Goal: Task Accomplishment & Management: Use online tool/utility

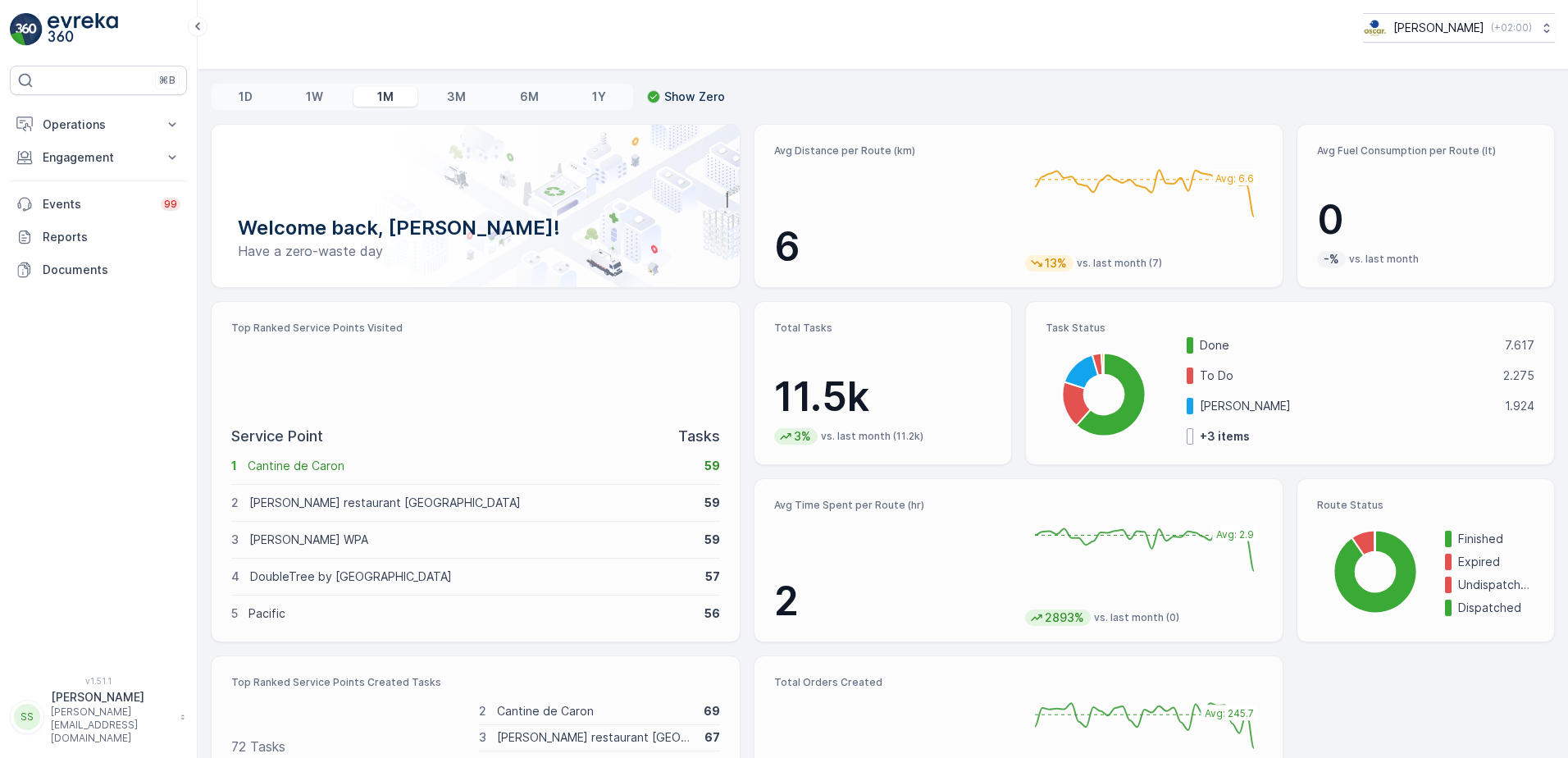
click at [726, 291] on div "Welcome back, [PERSON_NAME]! Have a zero-waste day Avg Distance per Route (km) …" at bounding box center [882, 471] width 1344 height 696
click at [199, 431] on div "1D 1W 1M 3M 6M 1Y Show Zero Welcome back, [PERSON_NAME]! Have a zero-waste day …" at bounding box center [883, 413] width 1371 height 688
click at [690, 94] on p "Show Zero" at bounding box center [694, 97] width 60 height 17
click at [647, 88] on input "Show Zero" at bounding box center [647, 88] width 0 height 0
click at [683, 95] on p "Show Zero" at bounding box center [694, 97] width 60 height 17
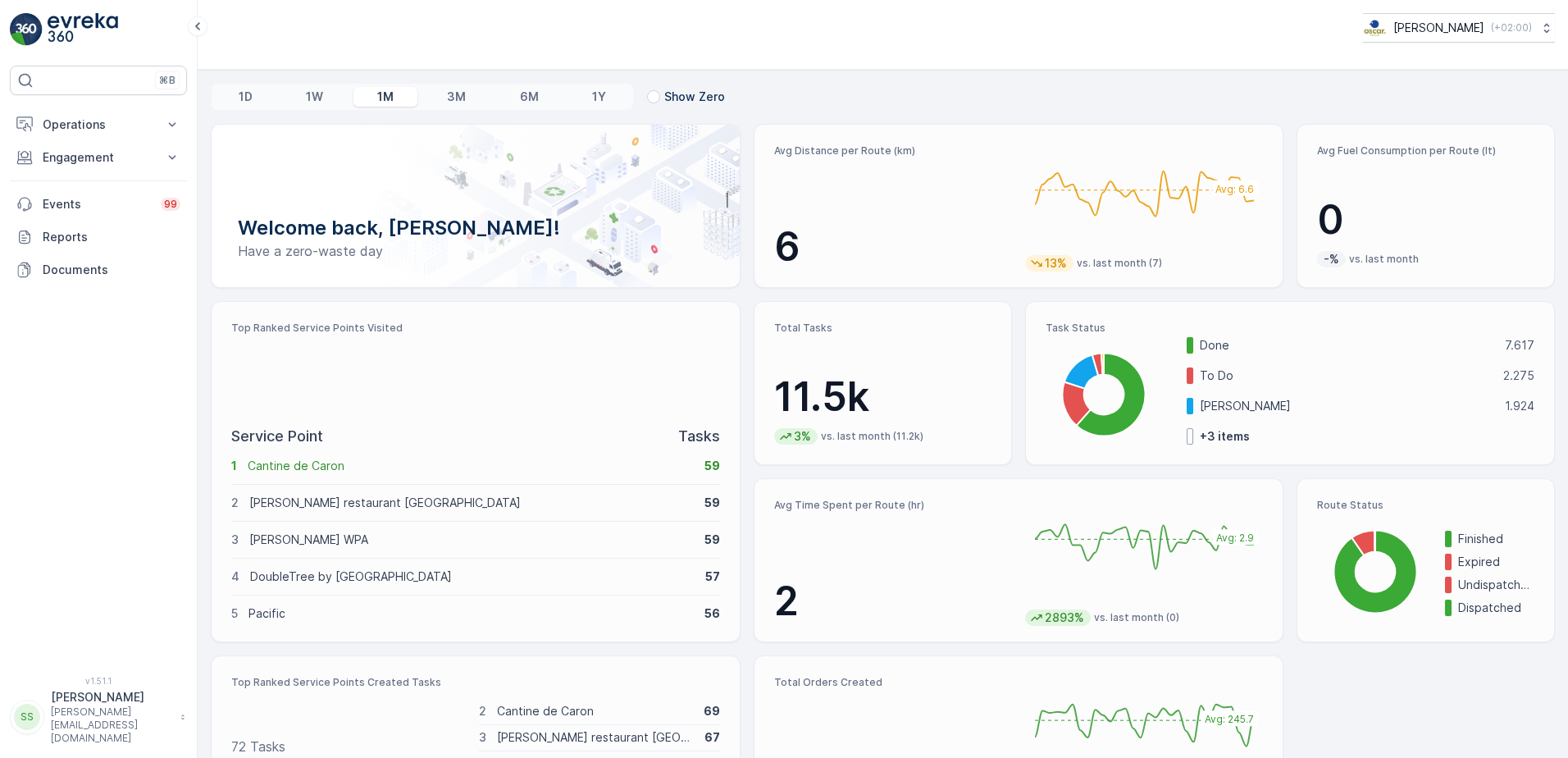
click at [647, 88] on input "Show Zero" at bounding box center [647, 88] width 0 height 0
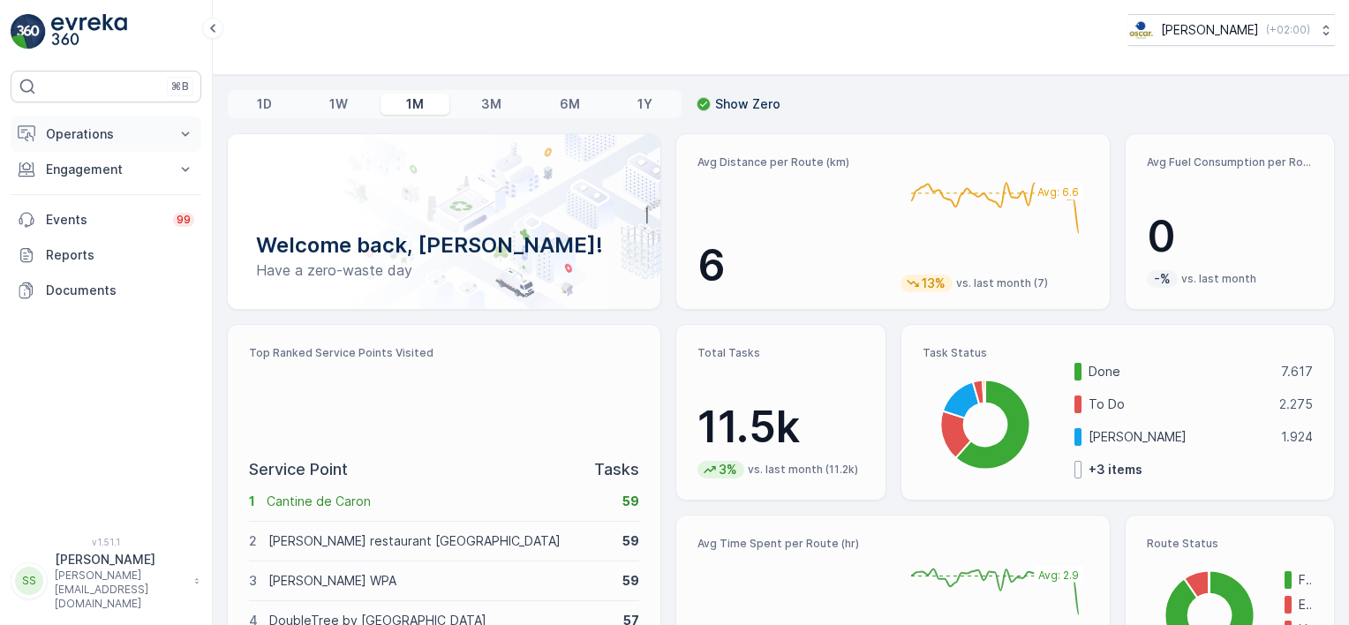
click at [81, 124] on button "Operations" at bounding box center [106, 134] width 191 height 35
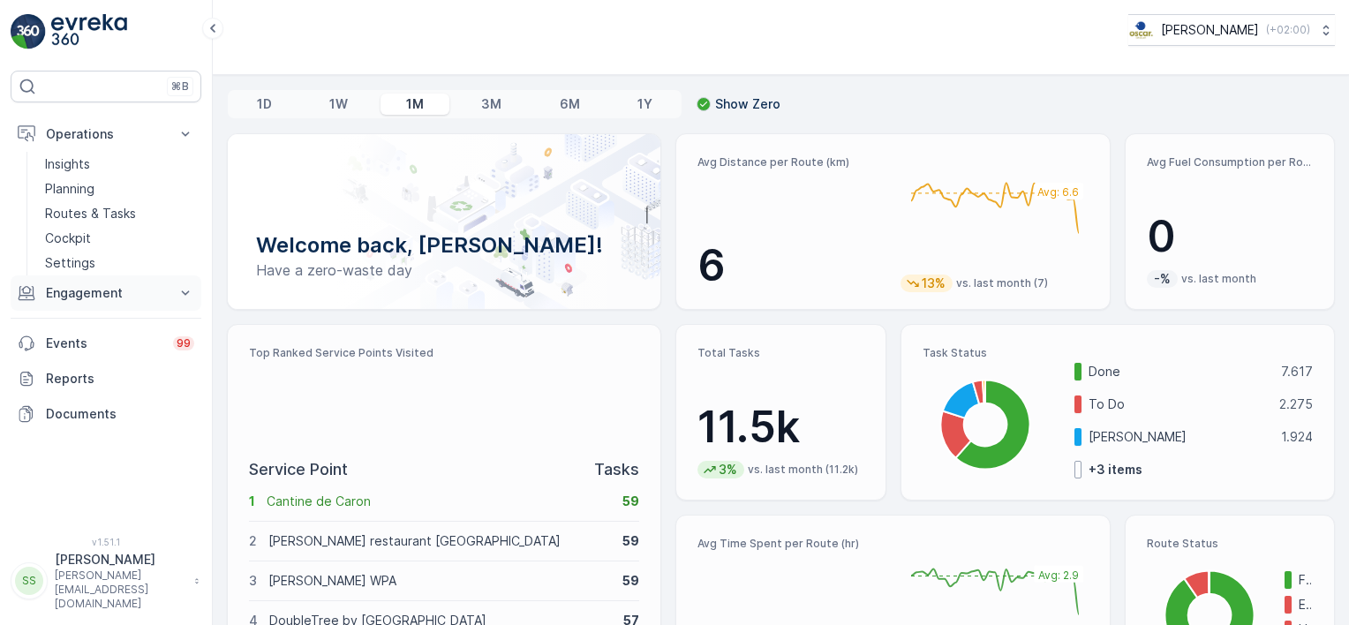
click at [123, 292] on p "Engagement" at bounding box center [106, 293] width 120 height 18
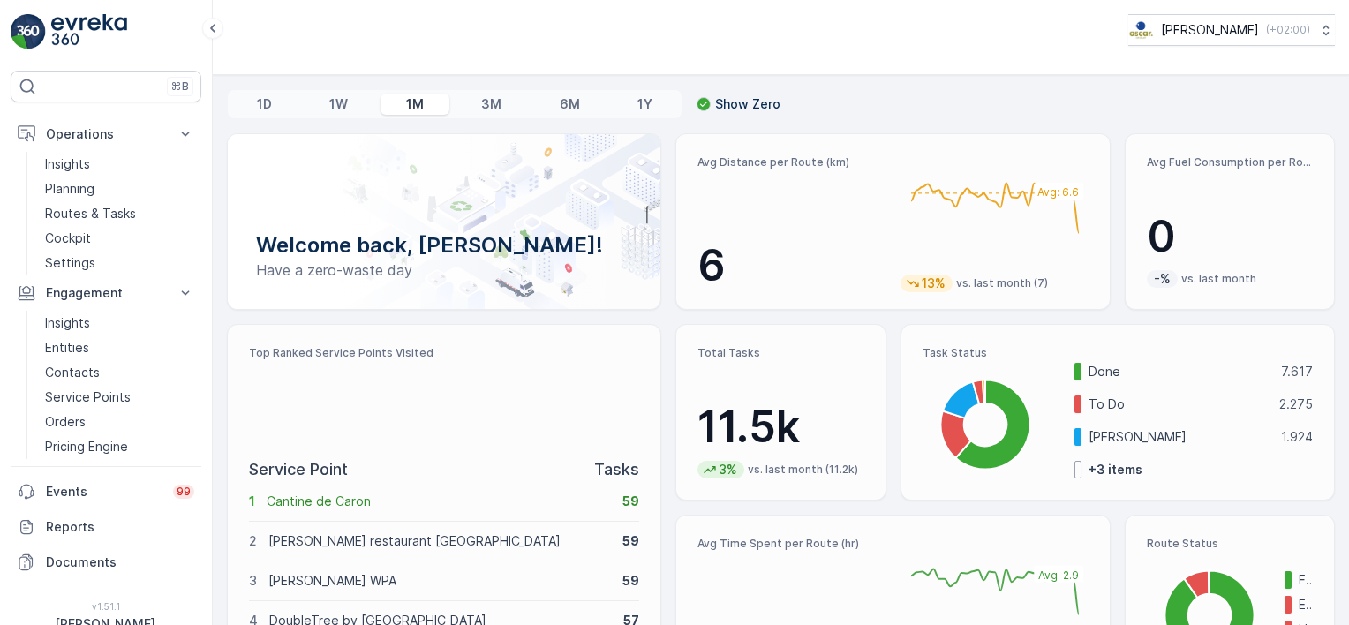
click at [84, 28] on img at bounding box center [89, 31] width 76 height 35
click at [63, 416] on p "Orders" at bounding box center [65, 422] width 41 height 18
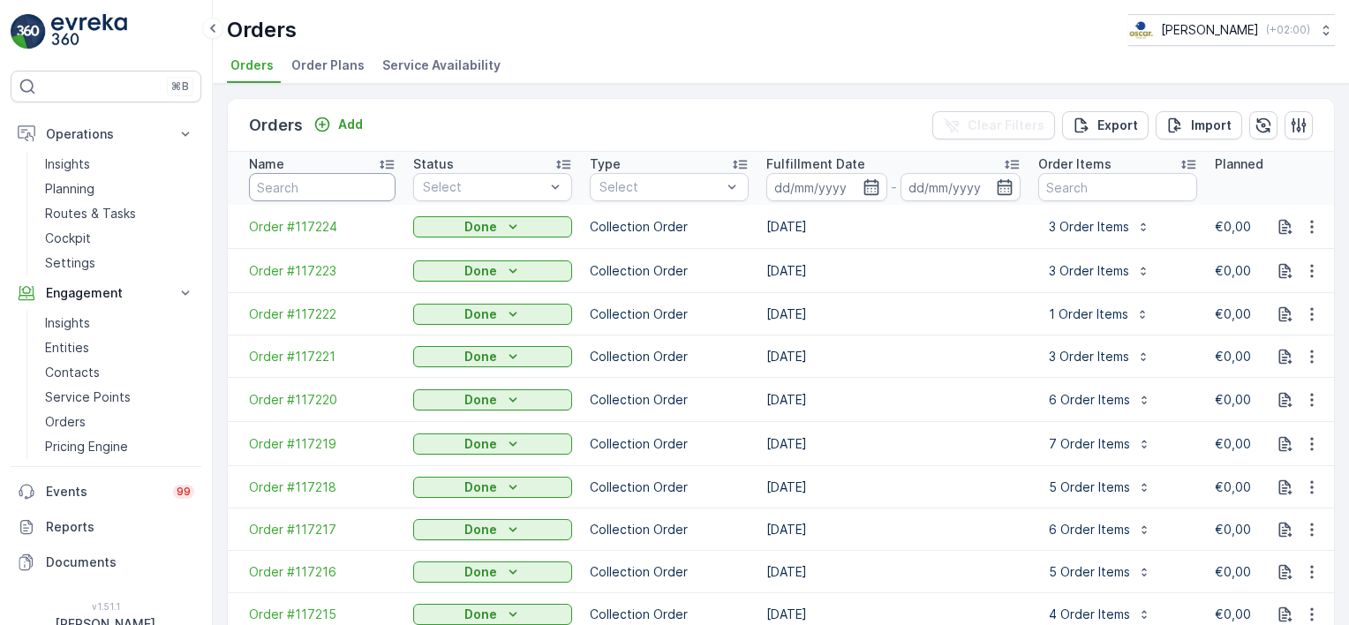
click at [299, 178] on input "text" at bounding box center [322, 187] width 147 height 28
paste input "Order #109816"
type input "Order #109816"
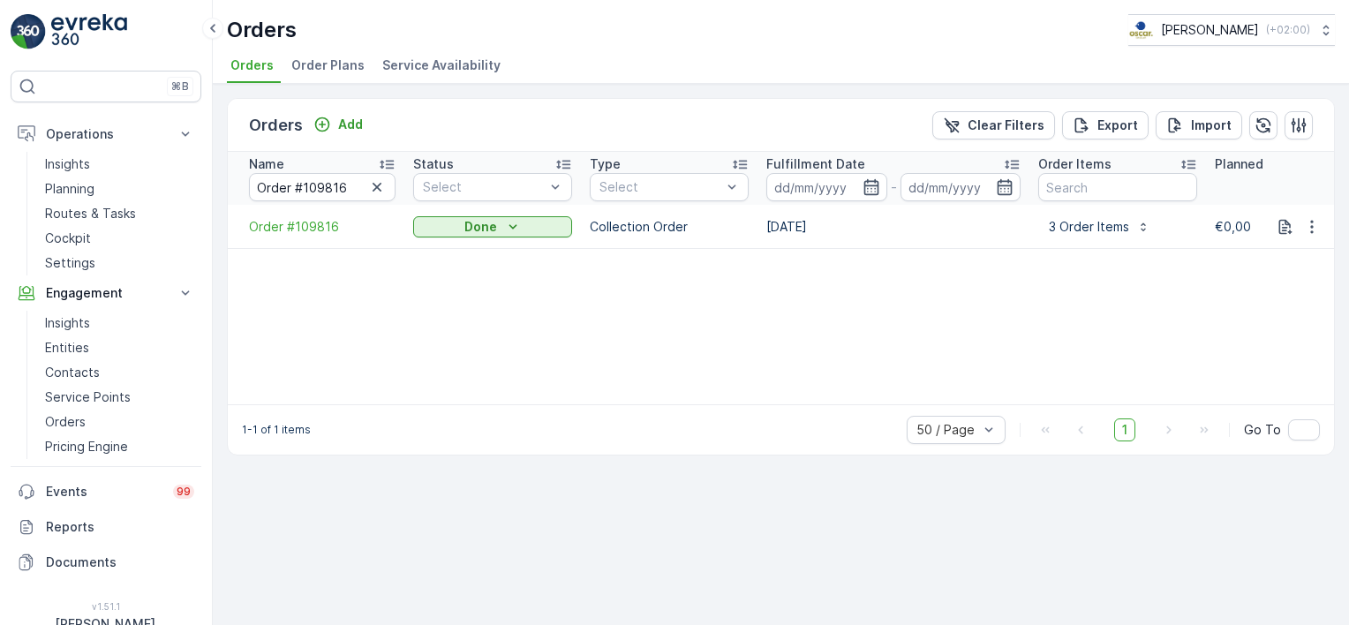
click at [574, 124] on div "Orders Add Clear Filters Export Import" at bounding box center [781, 125] width 1107 height 53
click at [322, 230] on span "Order #109816" at bounding box center [322, 227] width 147 height 18
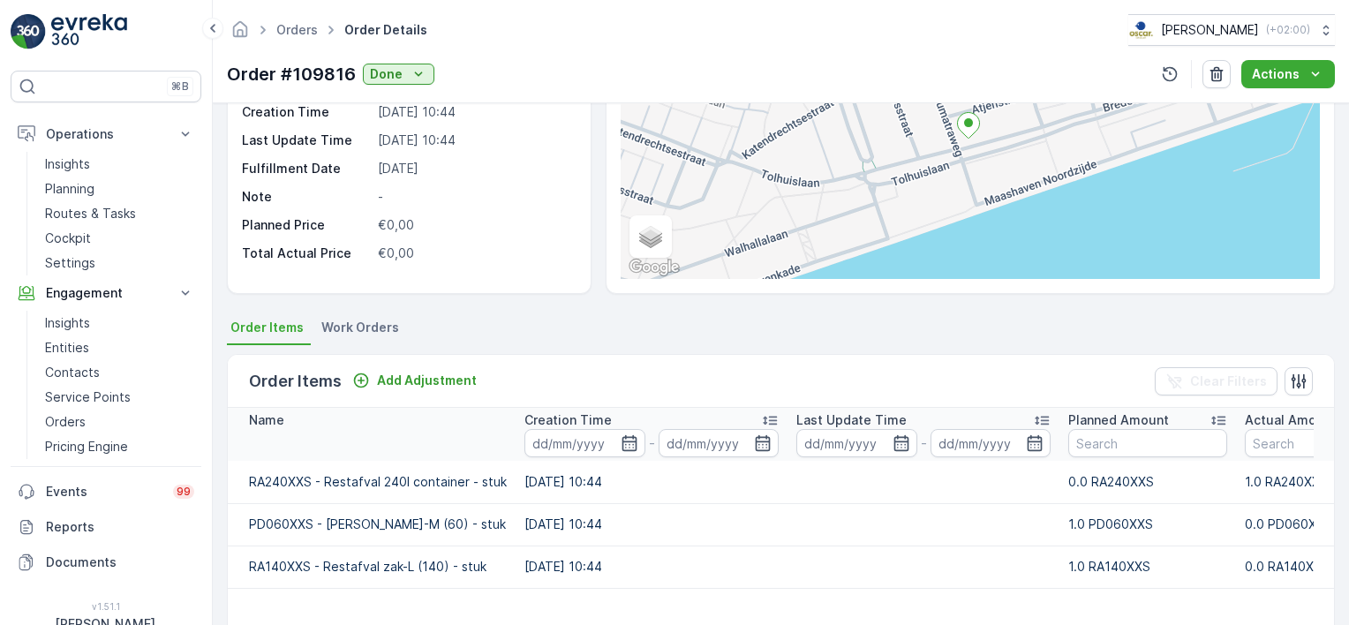
scroll to position [353, 0]
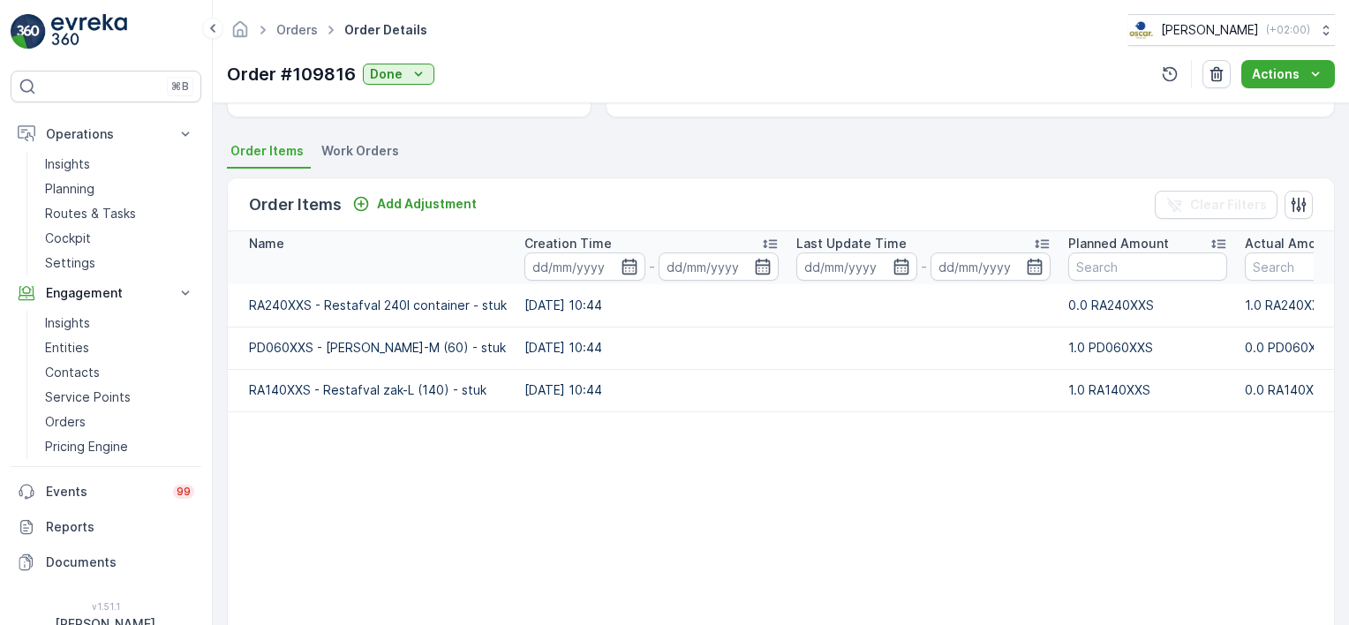
click at [375, 152] on span "Work Orders" at bounding box center [360, 151] width 78 height 18
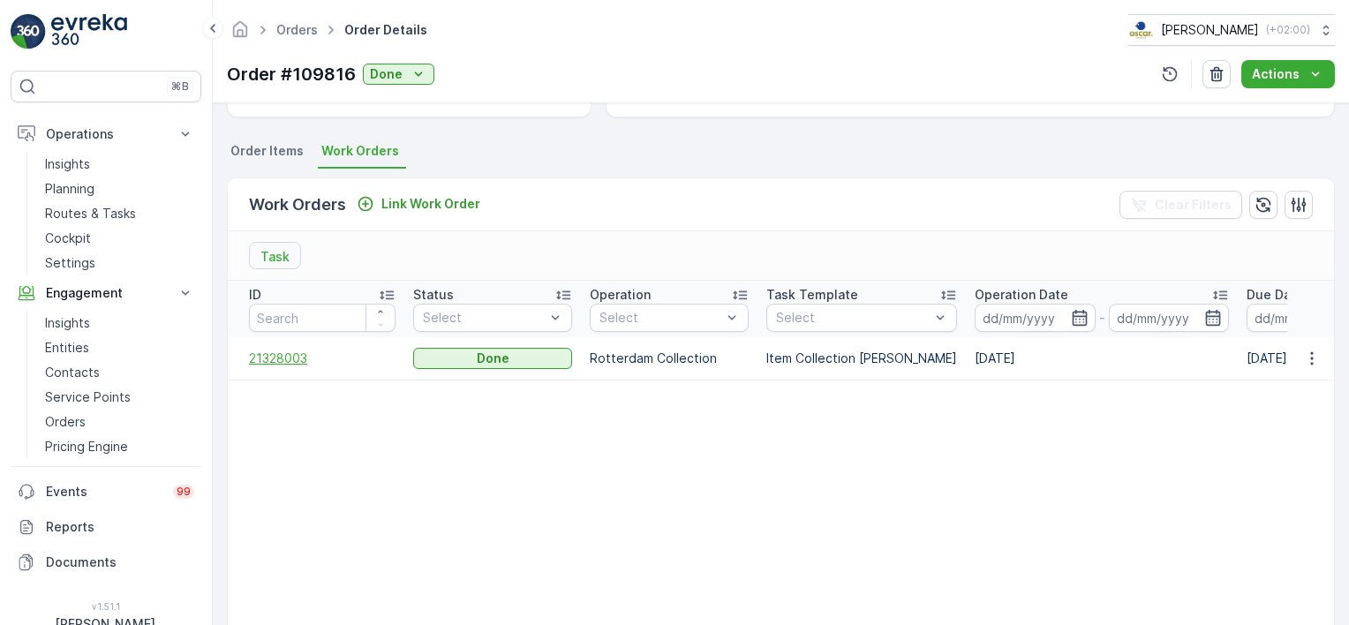
click at [283, 362] on span "21328003" at bounding box center [322, 359] width 147 height 18
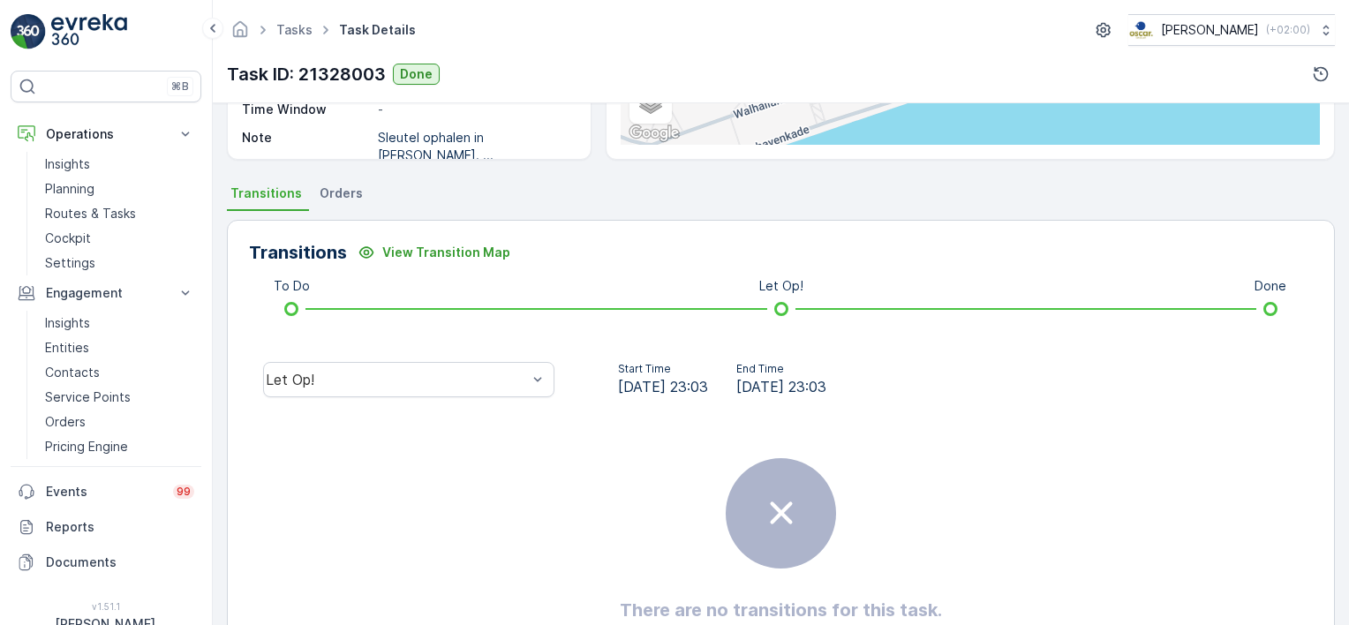
scroll to position [353, 0]
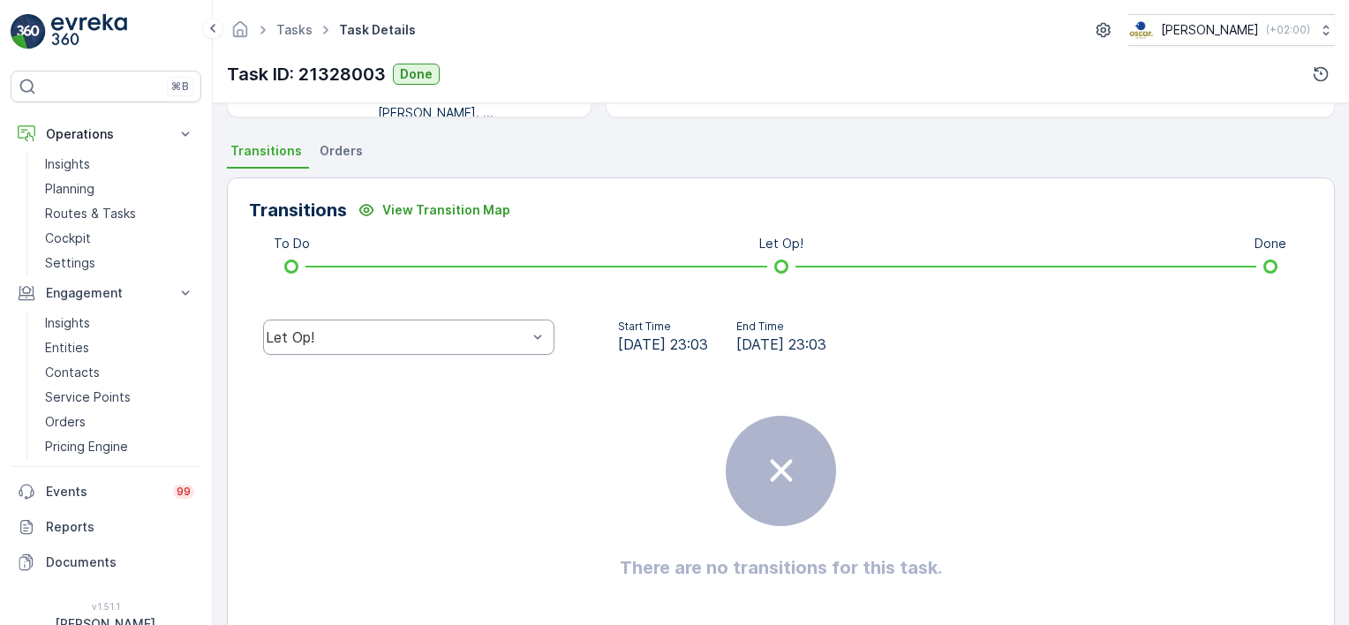
click at [330, 326] on div "Let Op!" at bounding box center [408, 337] width 291 height 35
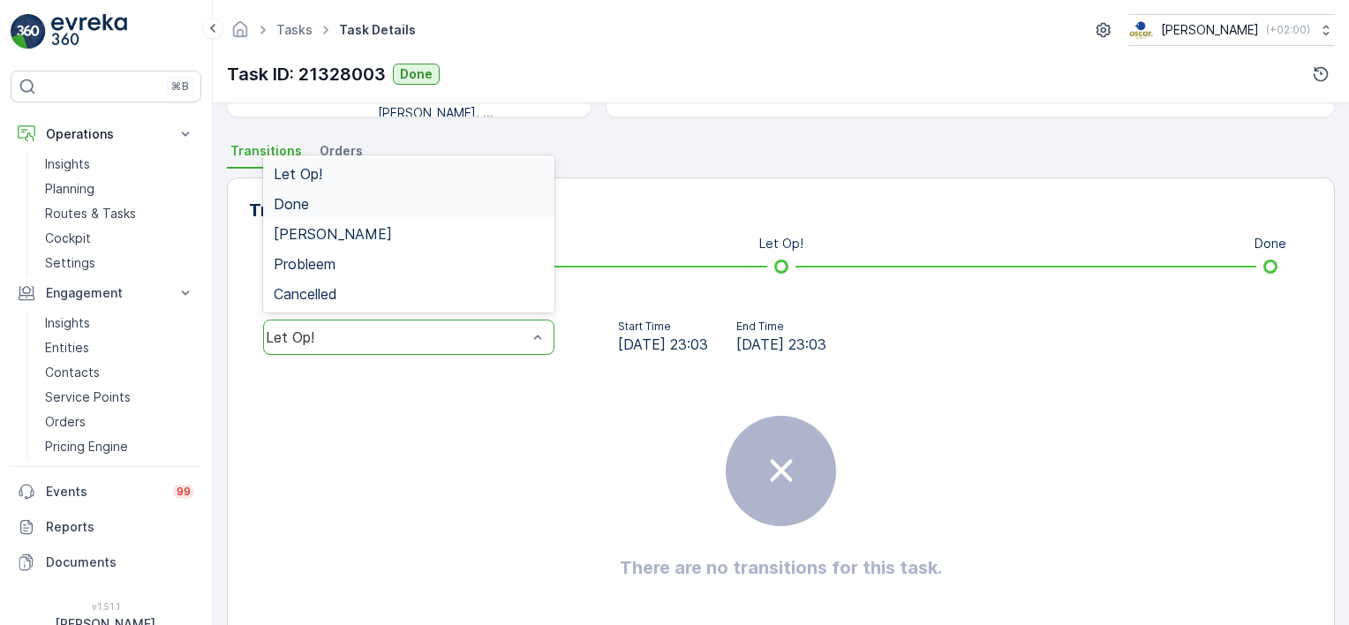
click at [295, 203] on span "Done" at bounding box center [291, 204] width 35 height 16
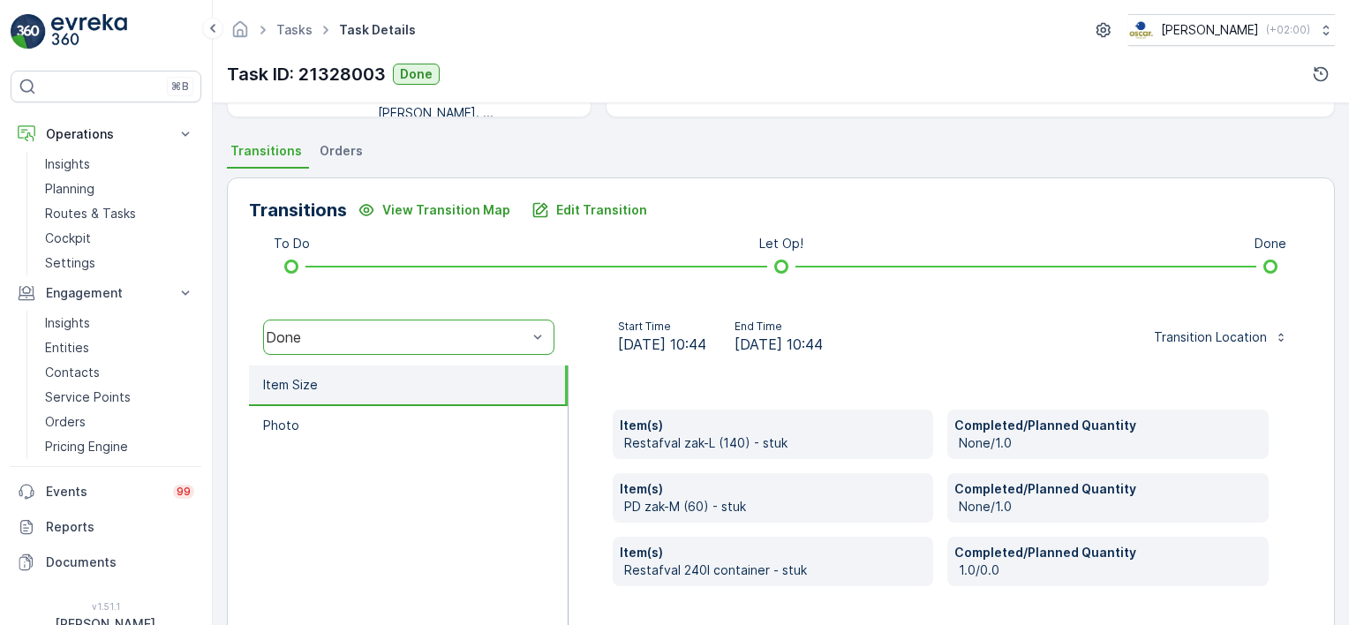
scroll to position [442, 0]
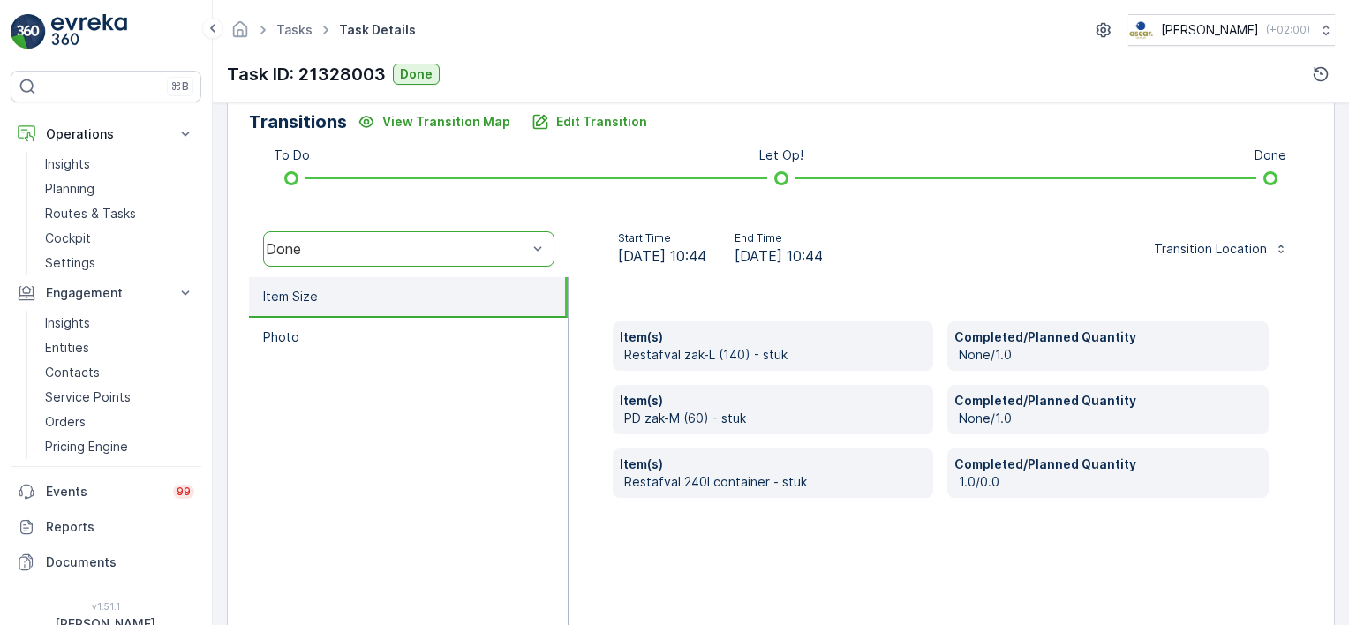
click at [709, 485] on p "Restafval 240l container - stuk" at bounding box center [775, 482] width 303 height 18
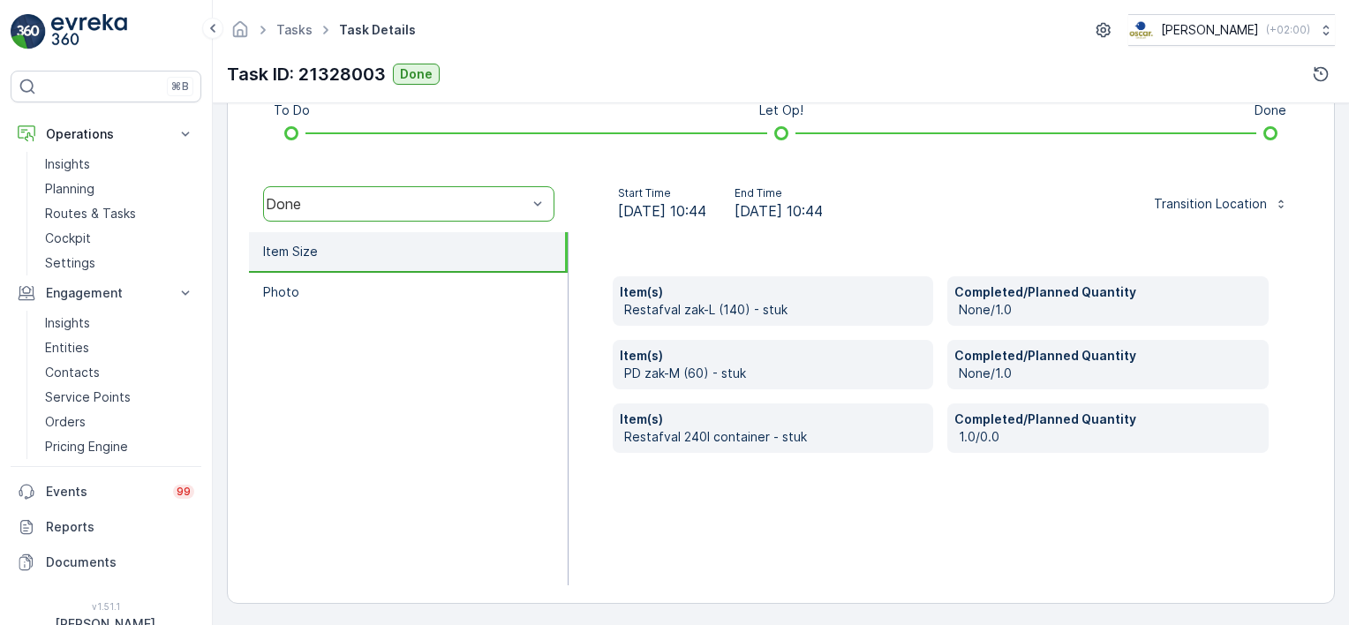
scroll to position [398, 0]
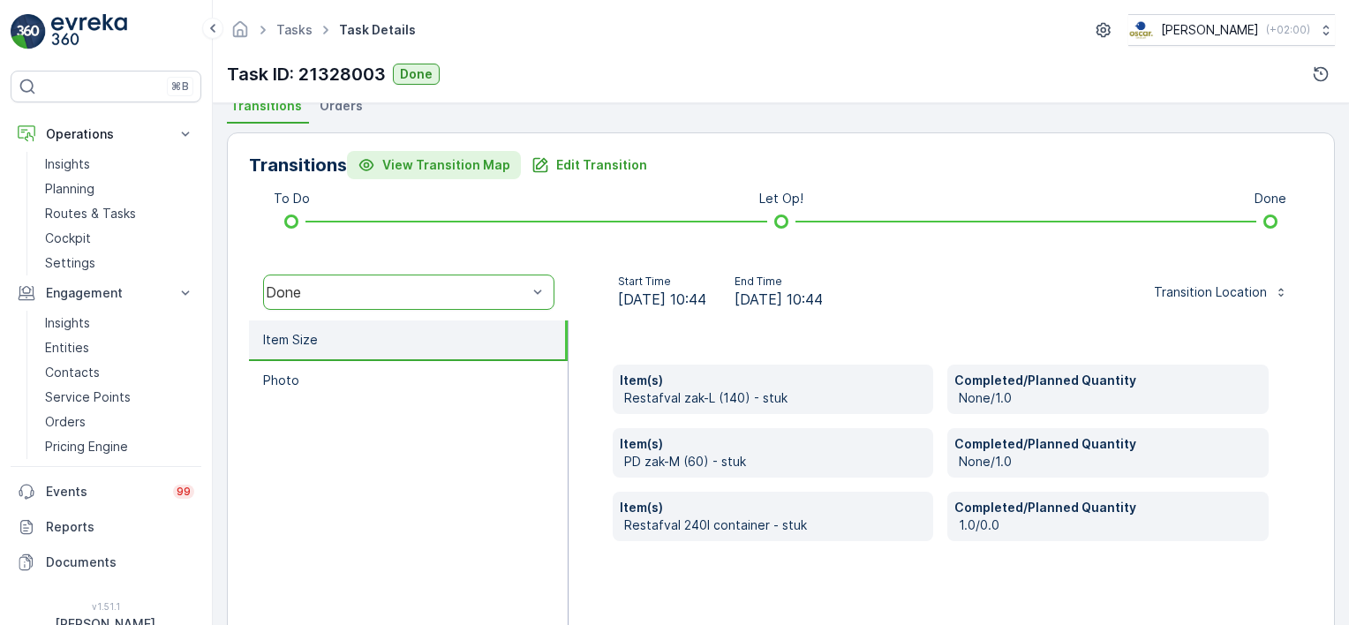
click at [512, 157] on button "View Transition Map" at bounding box center [434, 165] width 174 height 28
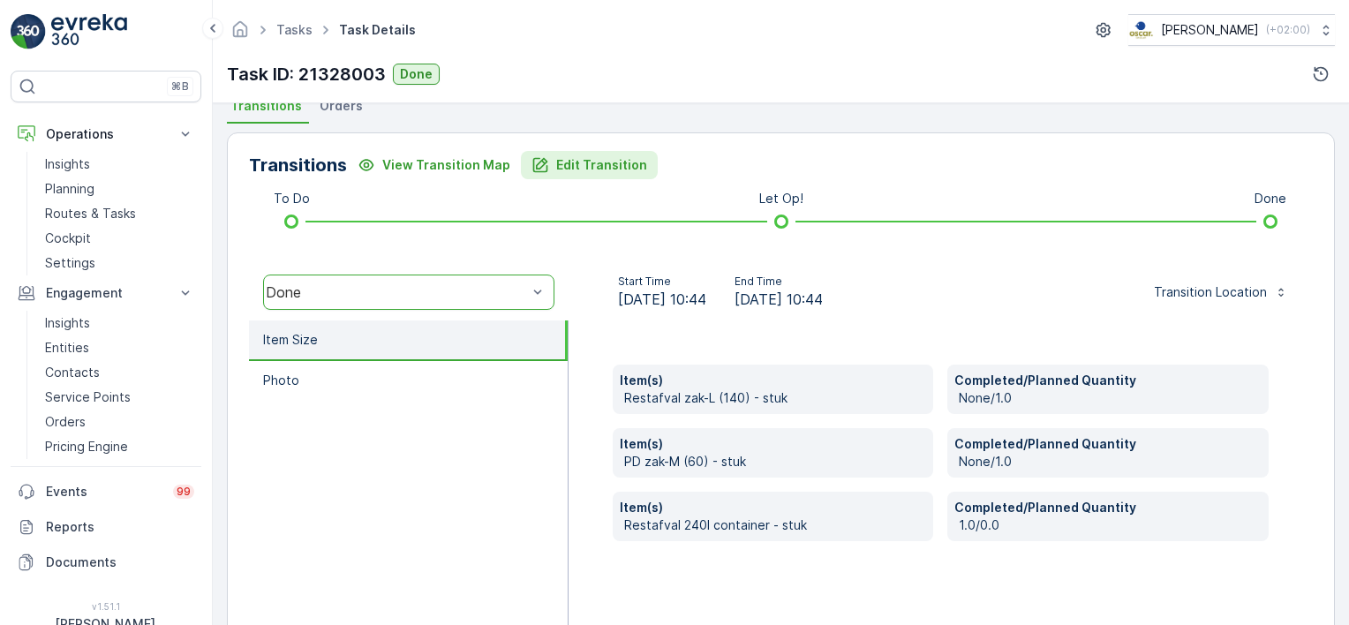
click at [556, 159] on p "Edit Transition" at bounding box center [601, 165] width 91 height 18
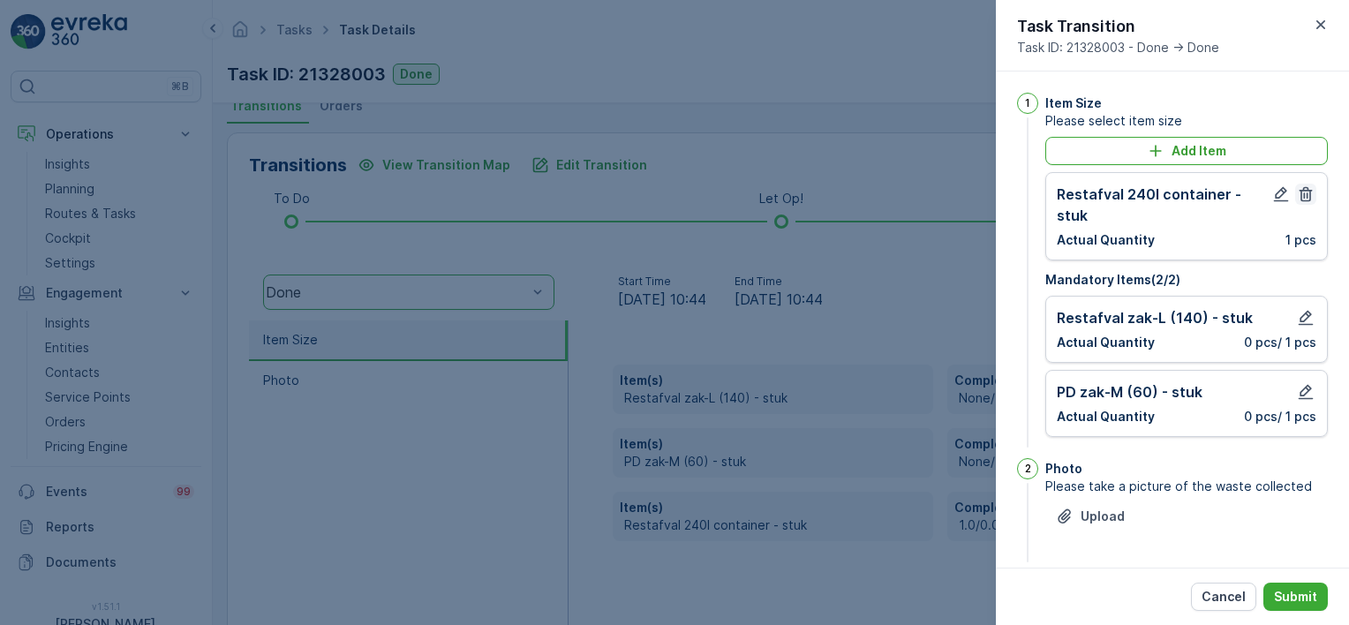
click at [1306, 193] on icon "button" at bounding box center [1306, 194] width 18 height 18
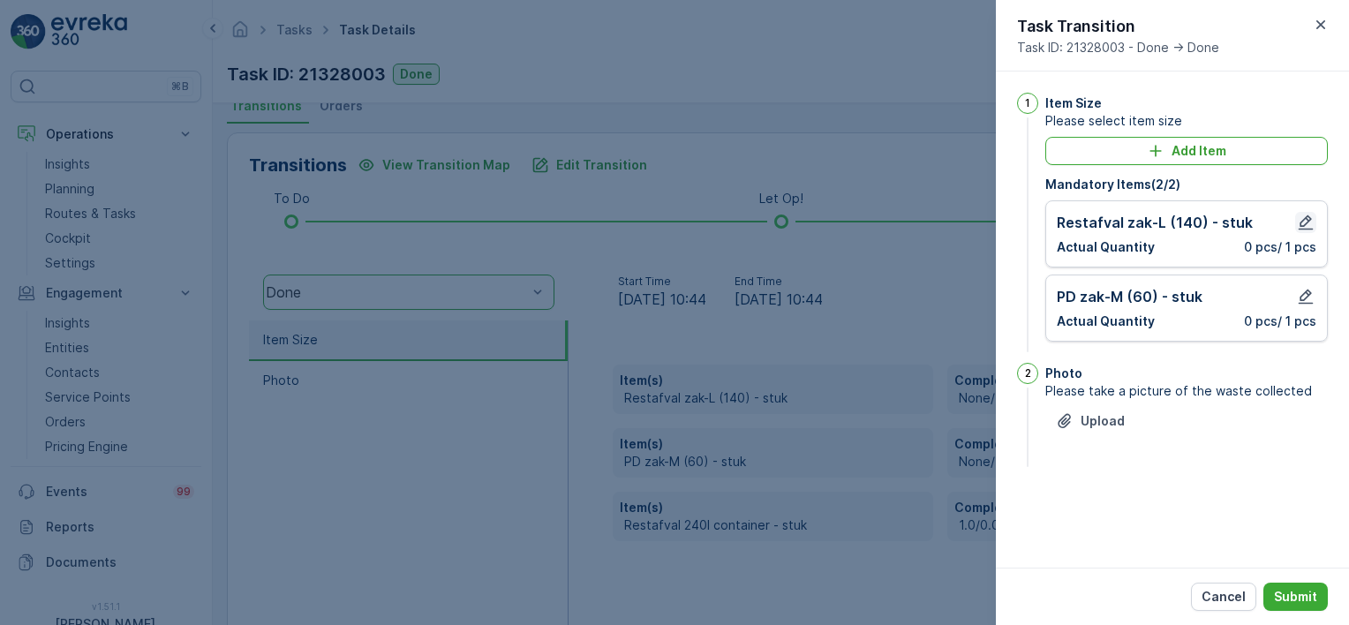
click at [1304, 219] on icon "button" at bounding box center [1306, 222] width 15 height 15
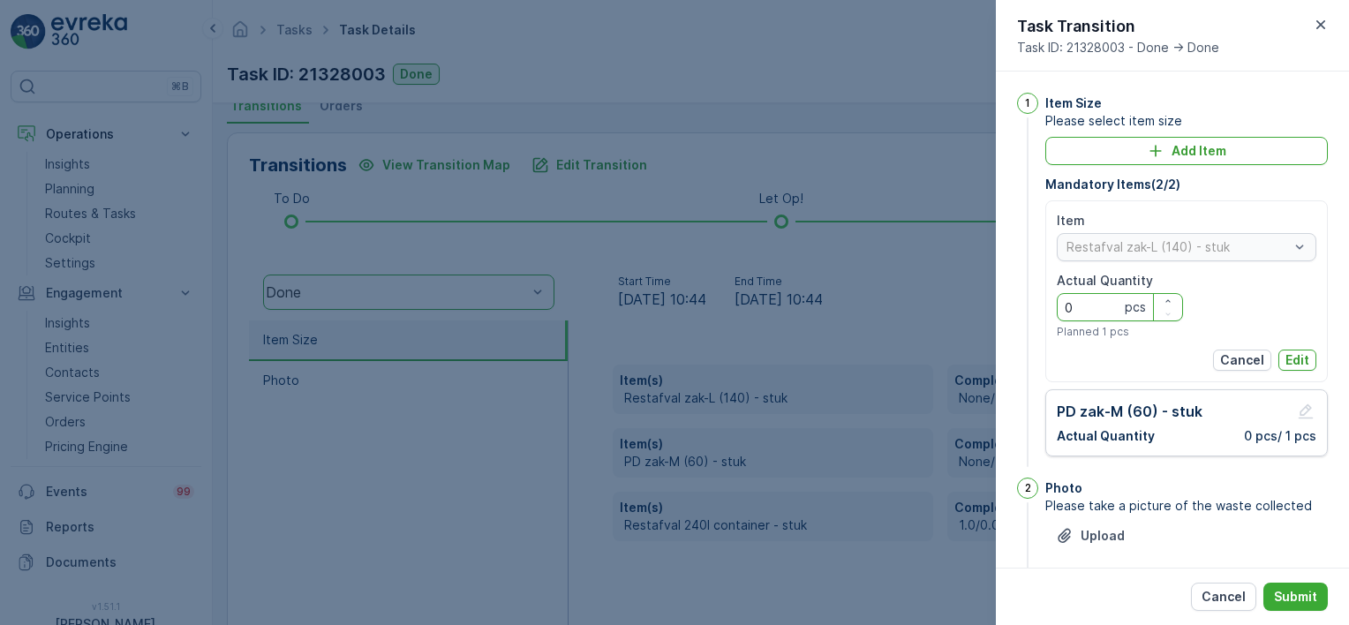
drag, startPoint x: 1084, startPoint y: 311, endPoint x: 1041, endPoint y: 310, distance: 43.3
click at [1041, 310] on div "1 Item Size Please select item size Add Item Mandatory Items ( 2 / 2 ) Item Res…" at bounding box center [1172, 282] width 311 height 378
type Quantity "1"
drag, startPoint x: 1303, startPoint y: 359, endPoint x: 1307, endPoint y: 376, distance: 17.3
click at [1302, 359] on p "Edit" at bounding box center [1298, 360] width 24 height 18
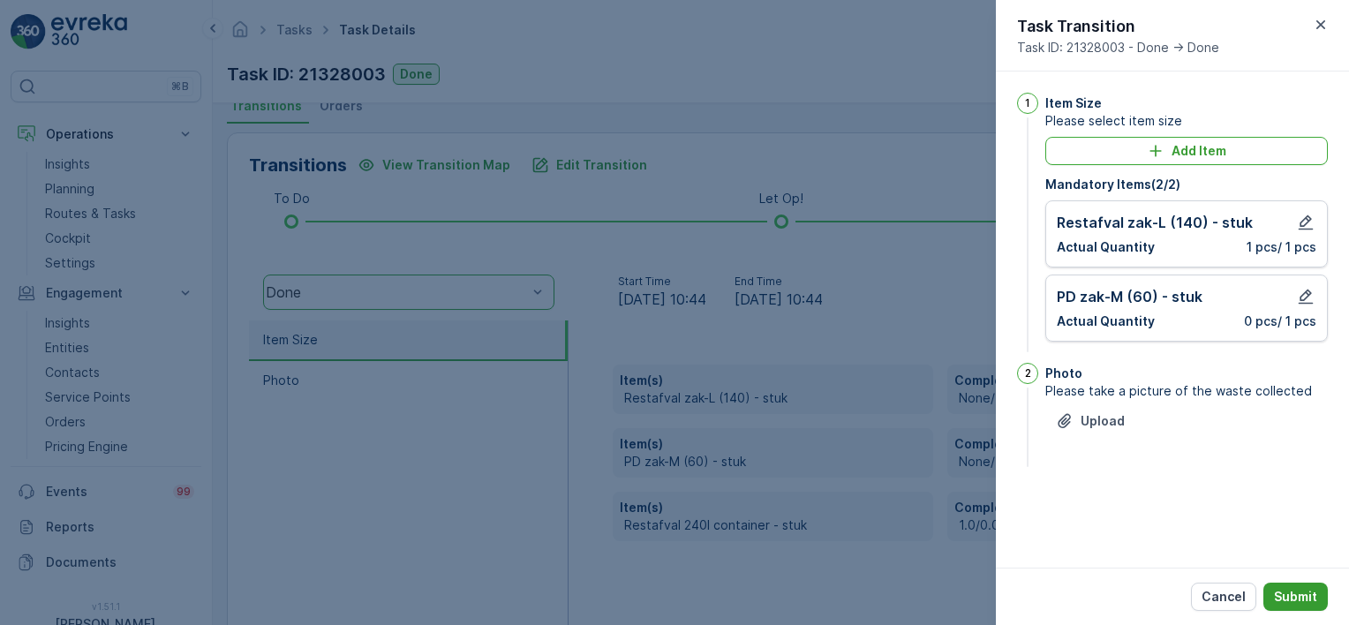
click at [1291, 596] on p "Submit" at bounding box center [1295, 597] width 43 height 18
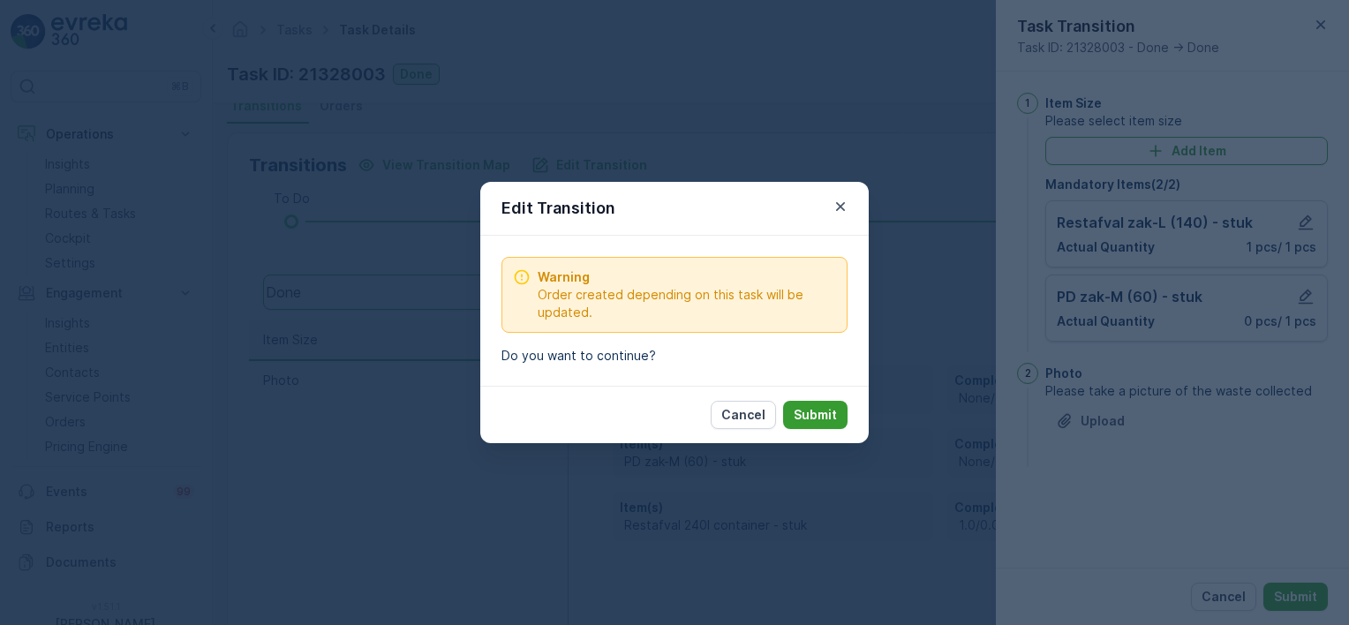
click at [812, 416] on p "Submit" at bounding box center [815, 415] width 43 height 18
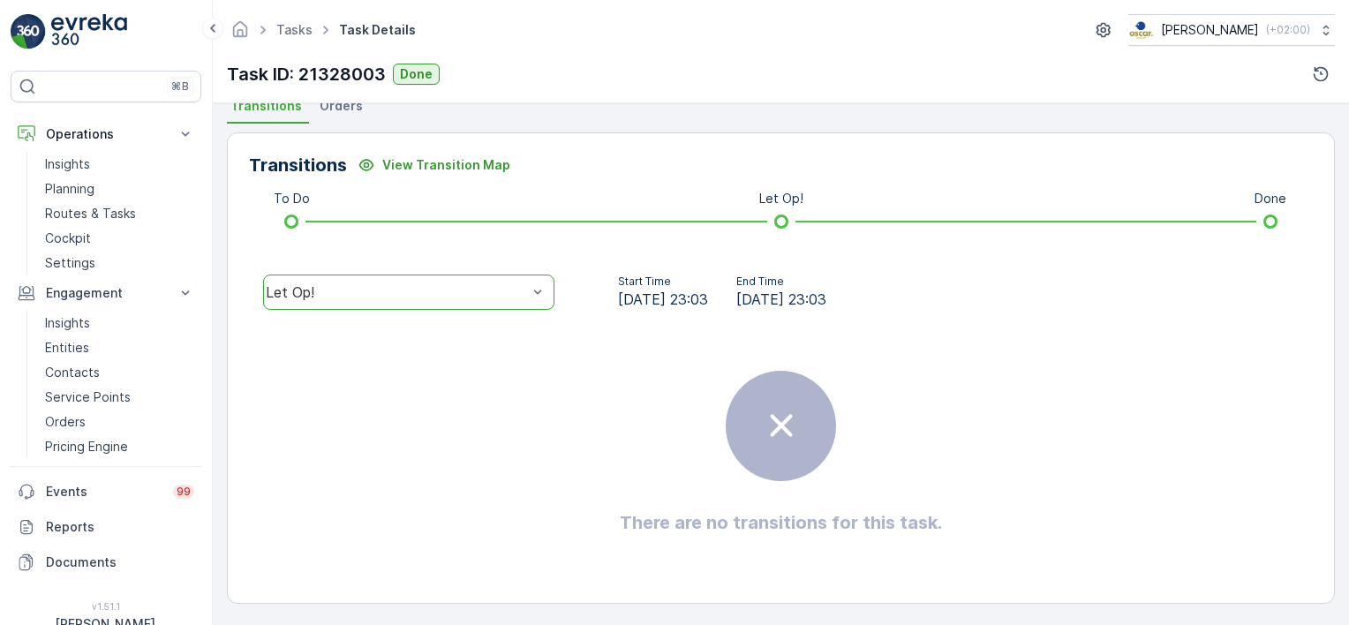
click at [486, 313] on div "option Done, selected. Let Op!" at bounding box center [409, 292] width 320 height 57
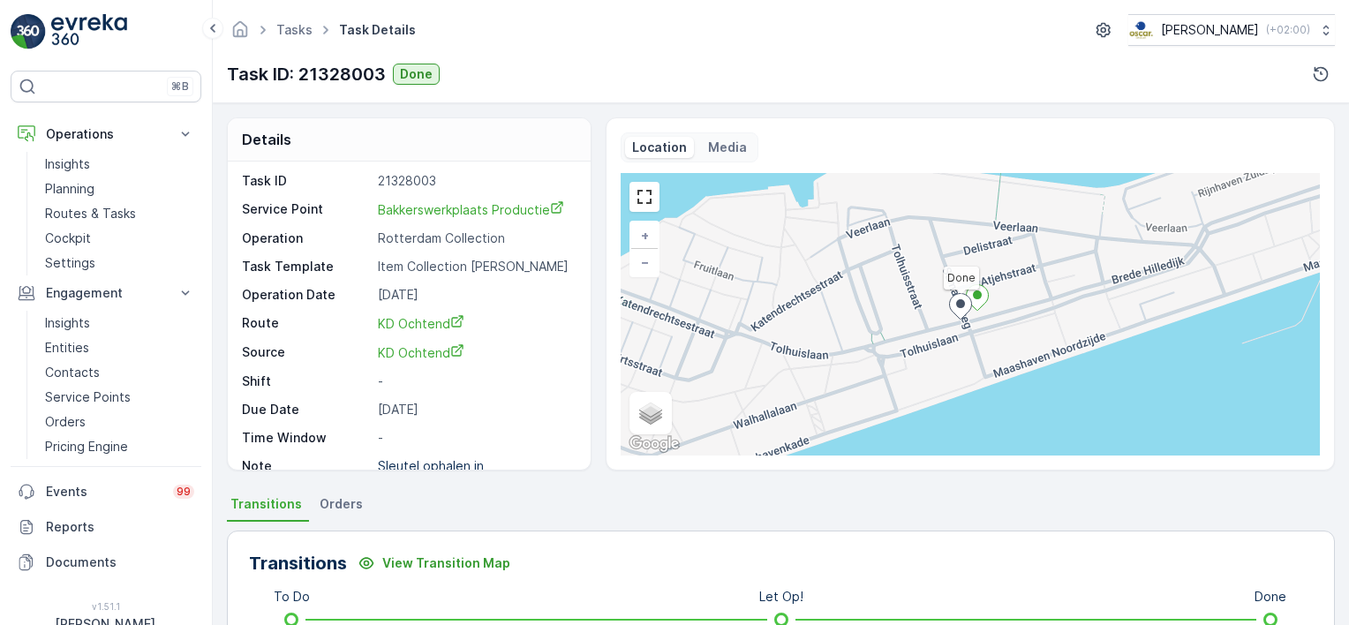
scroll to position [0, 0]
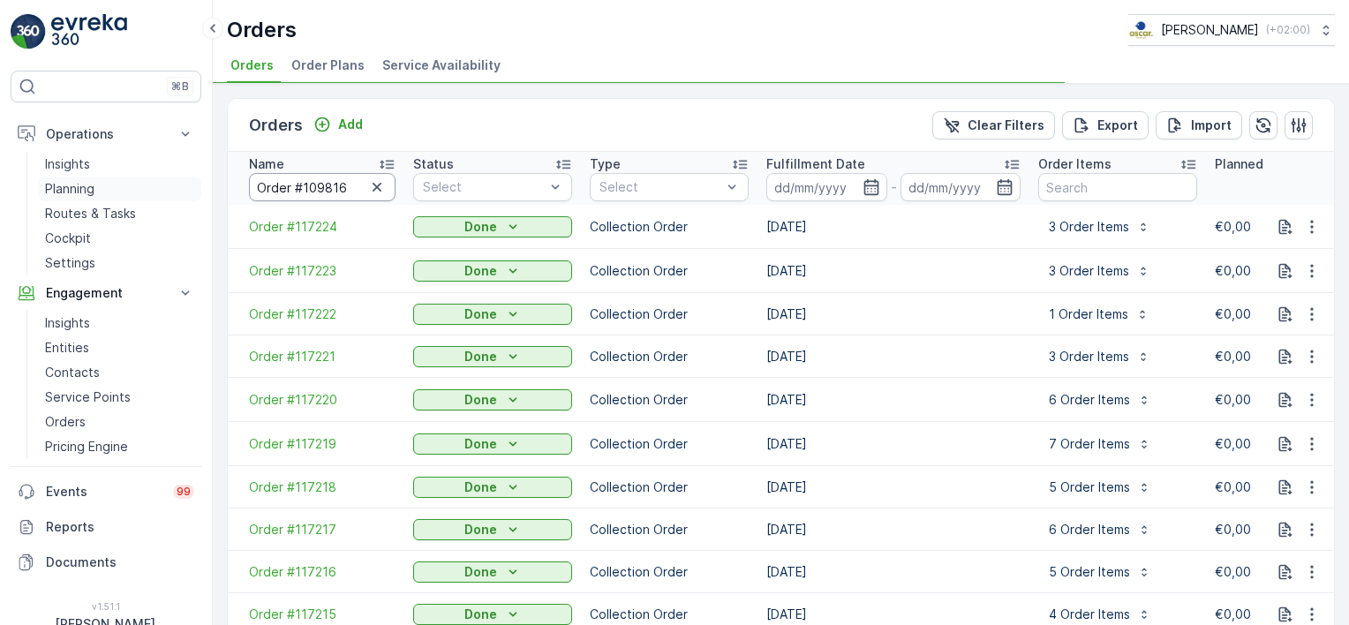
drag, startPoint x: 364, startPoint y: 182, endPoint x: 152, endPoint y: 182, distance: 211.9
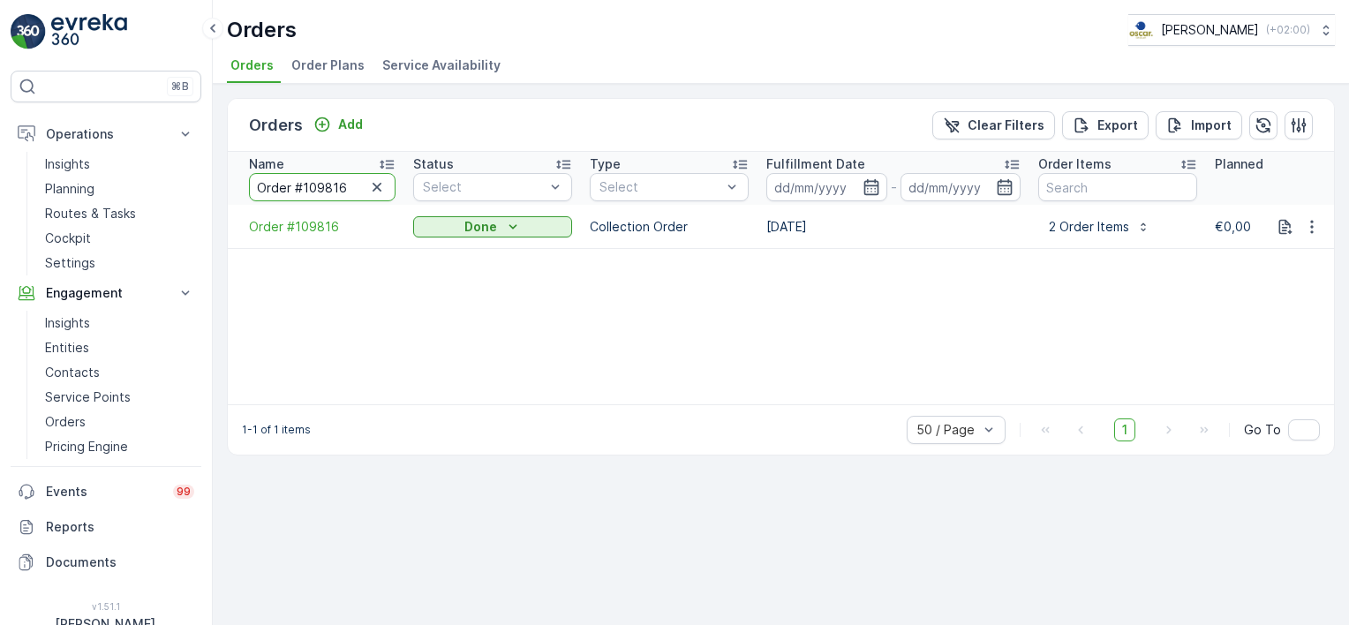
drag, startPoint x: 364, startPoint y: 180, endPoint x: 353, endPoint y: 180, distance: 10.6
click at [353, 180] on input "Order #109816" at bounding box center [322, 187] width 147 height 28
drag, startPoint x: 279, startPoint y: 189, endPoint x: 257, endPoint y: 189, distance: 22.1
click at [257, 189] on input "Order #109816" at bounding box center [322, 187] width 147 height 28
paste input "10995"
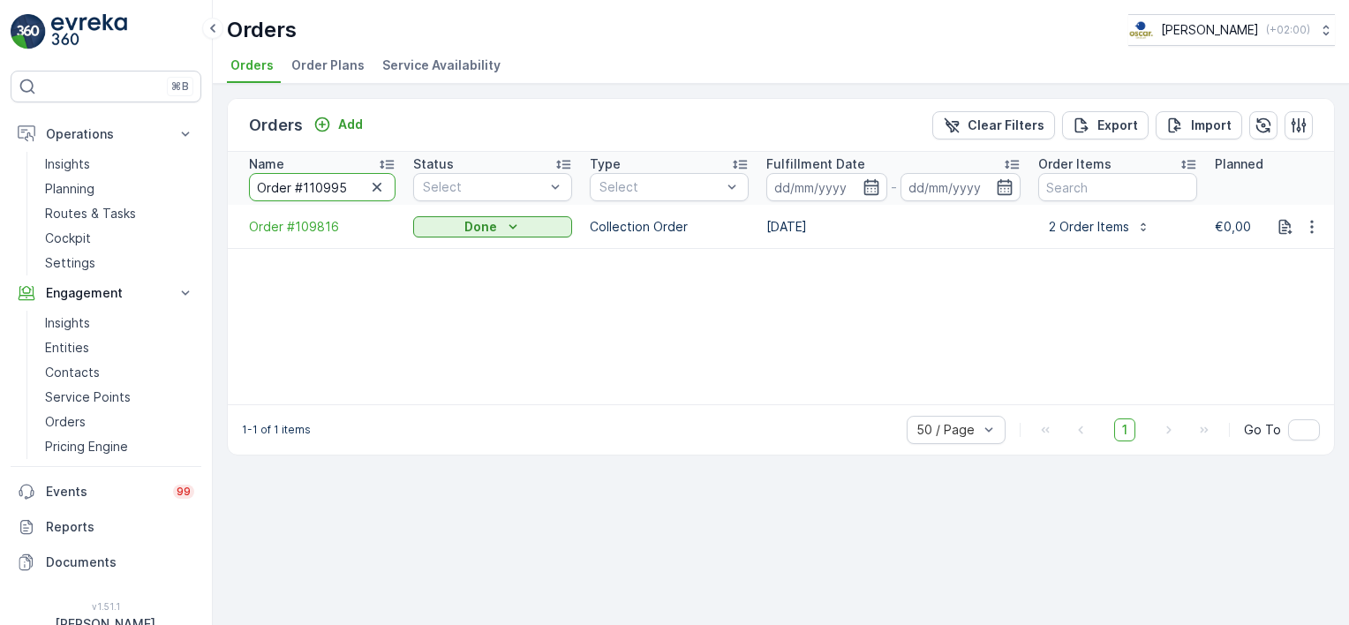
type input "Order #110995"
click at [301, 278] on div "Name Order #110995 Status Select Type Select Fulfillment Date - Order Items Pla…" at bounding box center [781, 278] width 1107 height 253
click at [300, 231] on span "Order #110995" at bounding box center [322, 227] width 147 height 18
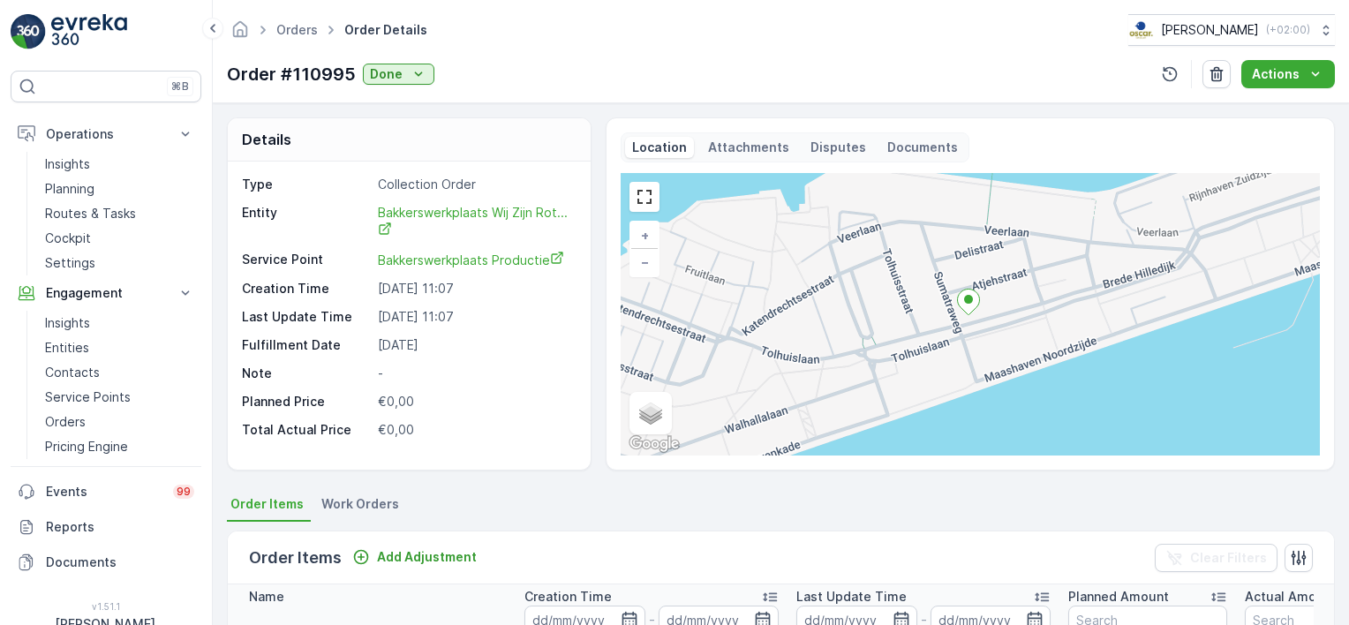
scroll to position [177, 0]
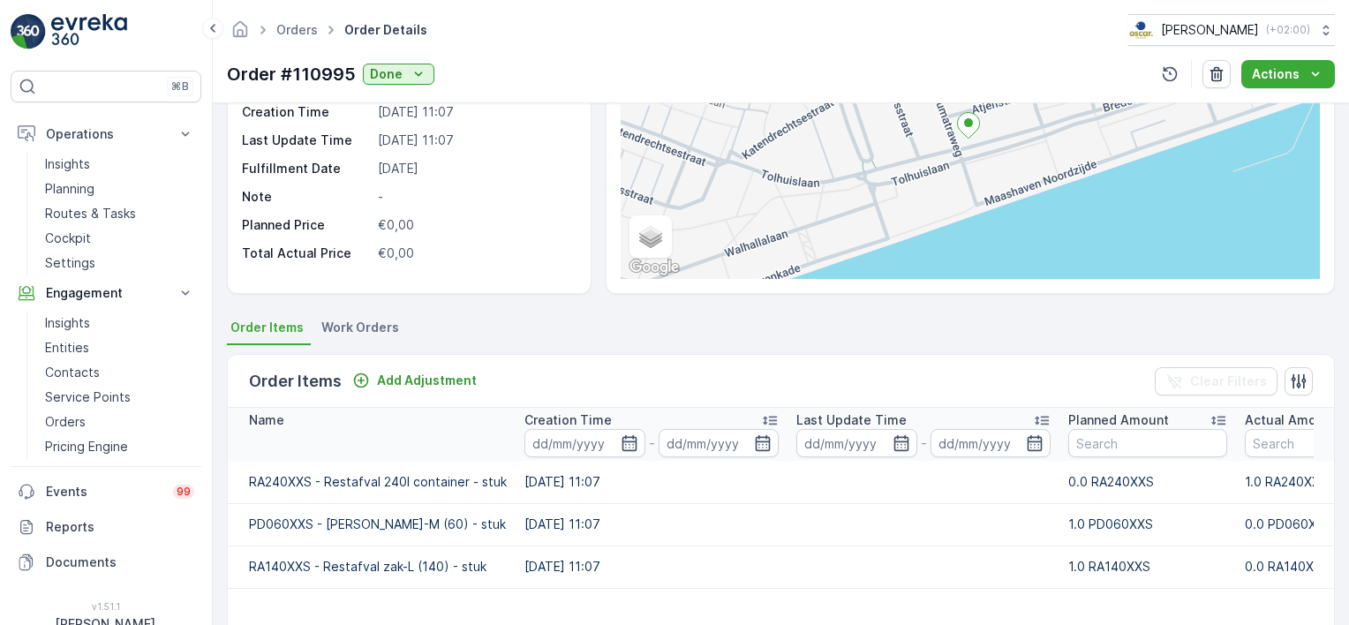
click at [365, 321] on span "Work Orders" at bounding box center [360, 328] width 78 height 18
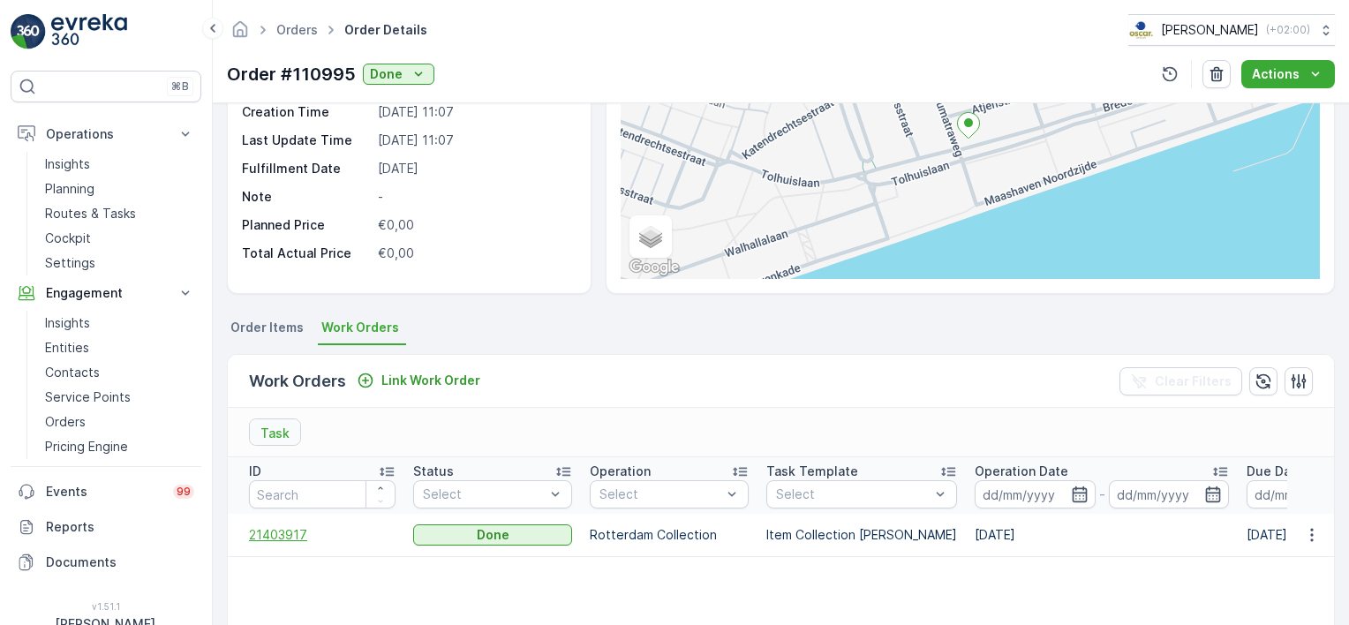
click at [287, 541] on span "21403917" at bounding box center [322, 535] width 147 height 18
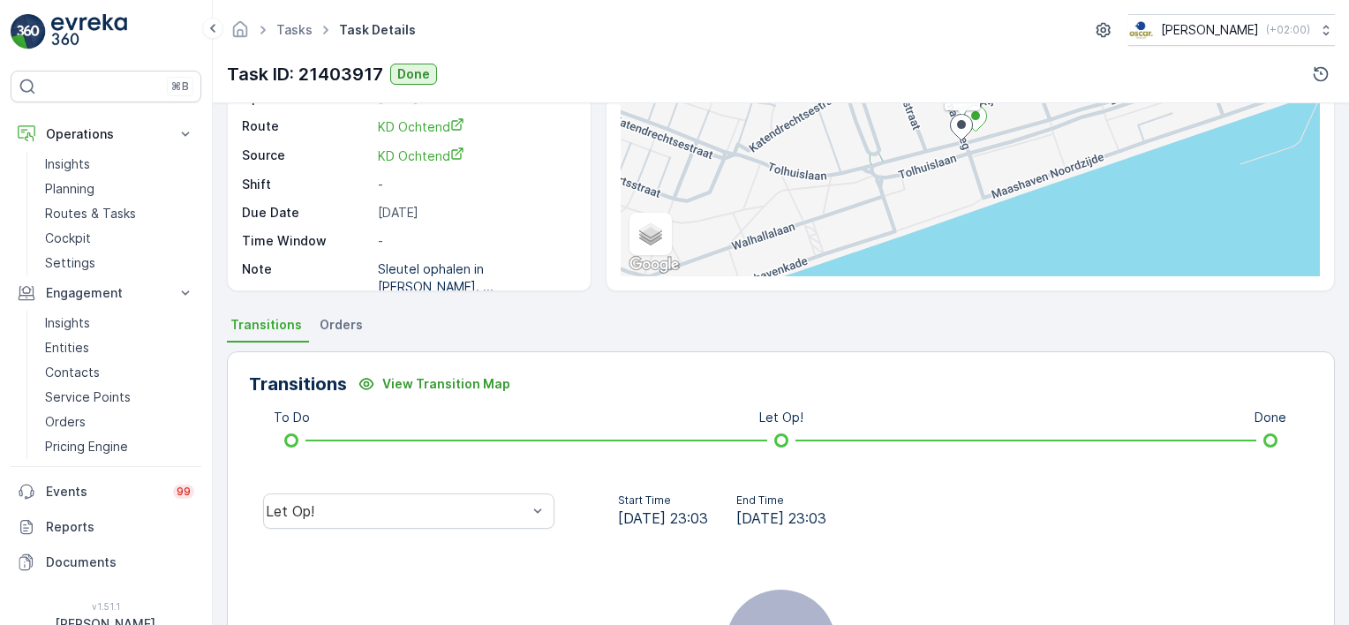
scroll to position [265, 0]
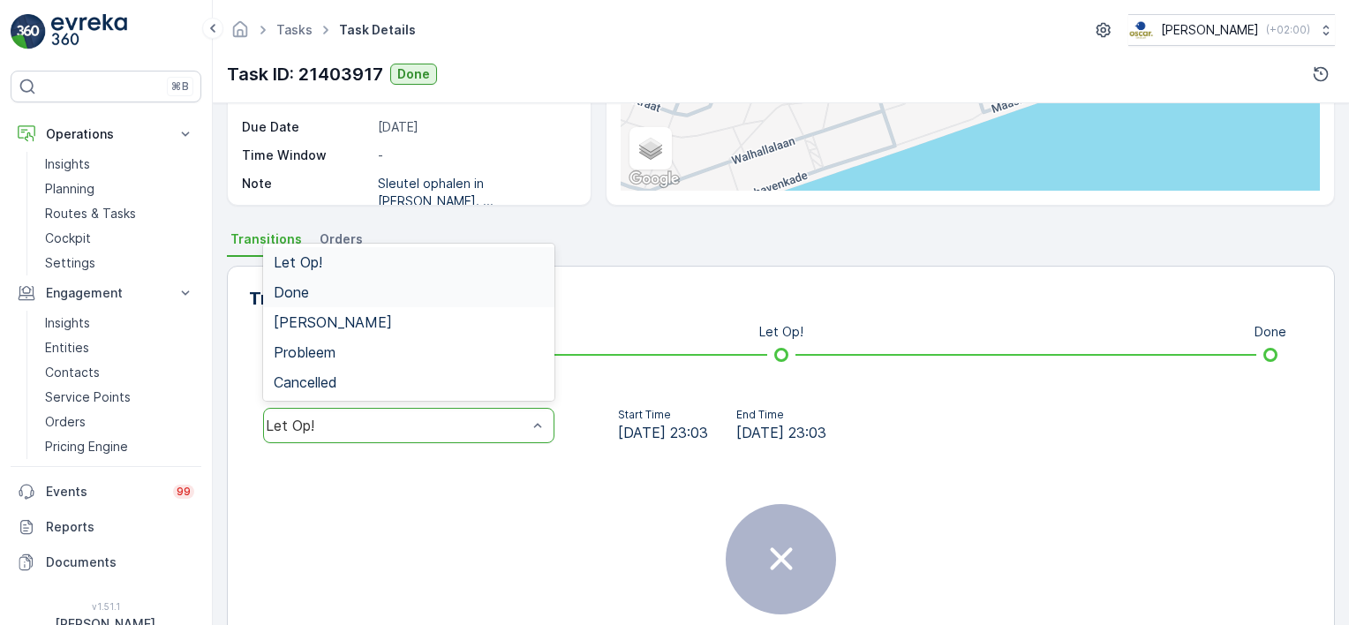
click at [303, 285] on span "Done" at bounding box center [291, 292] width 35 height 16
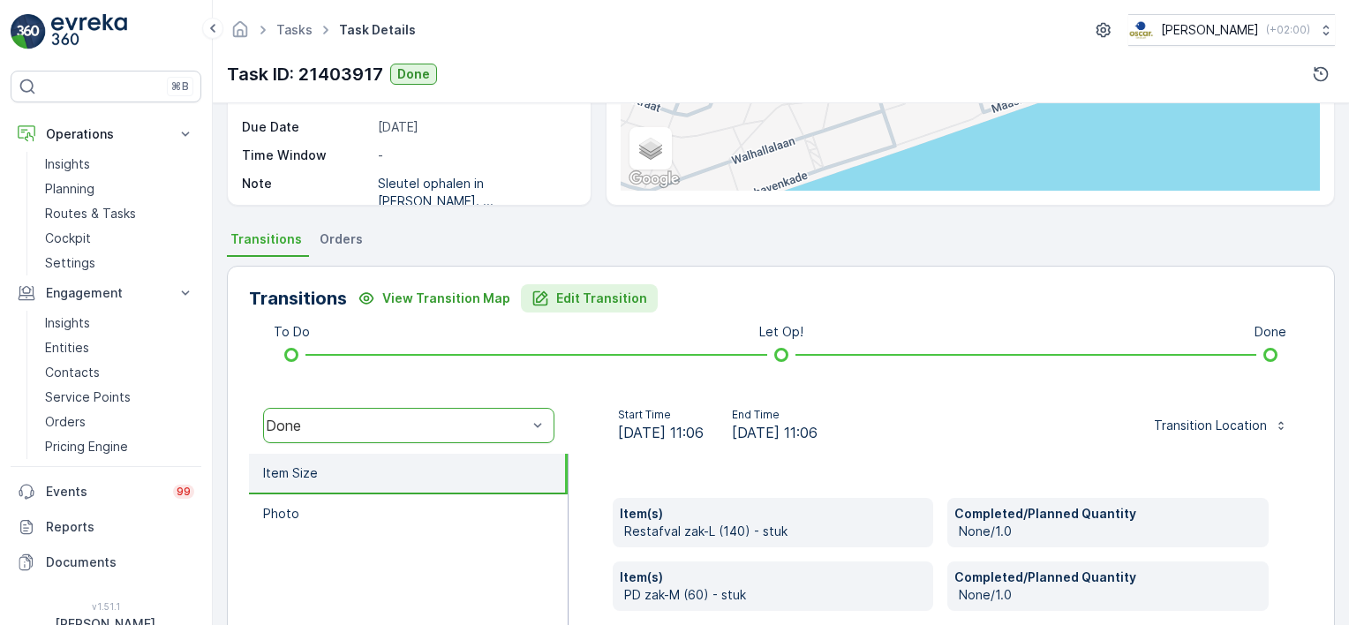
click at [556, 298] on p "Edit Transition" at bounding box center [601, 299] width 91 height 18
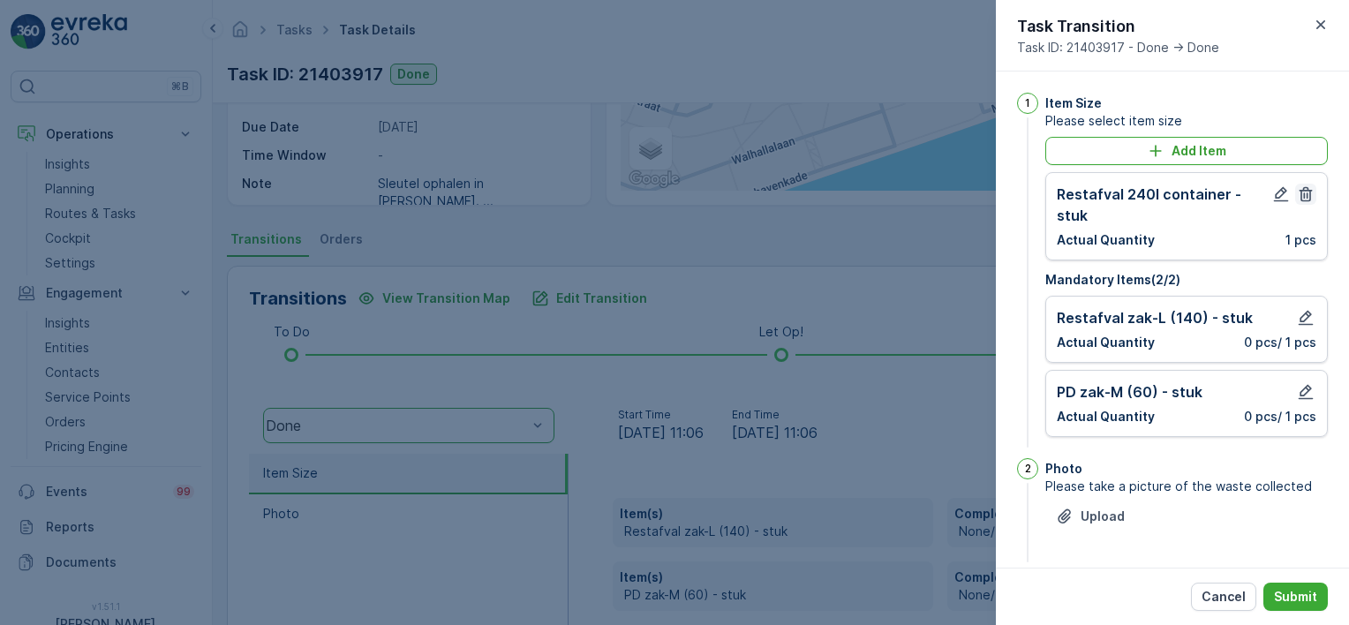
click at [1314, 195] on icon "button" at bounding box center [1306, 194] width 18 height 18
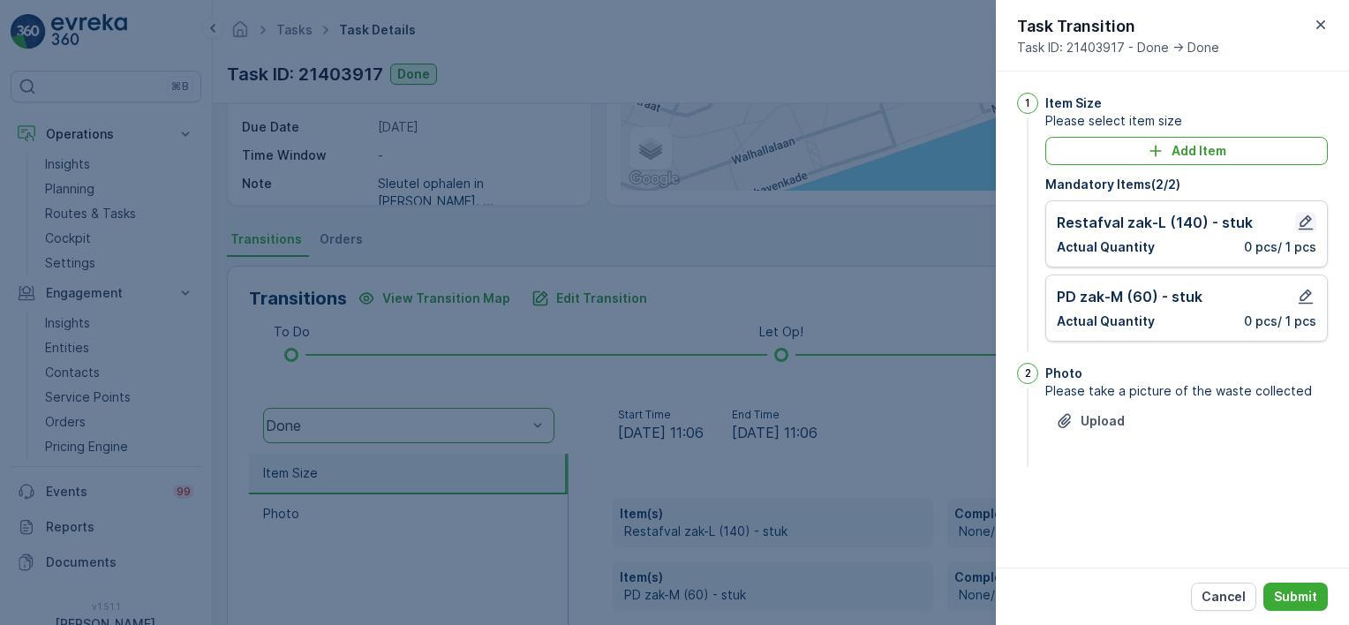
click at [1307, 220] on icon "button" at bounding box center [1306, 223] width 18 height 18
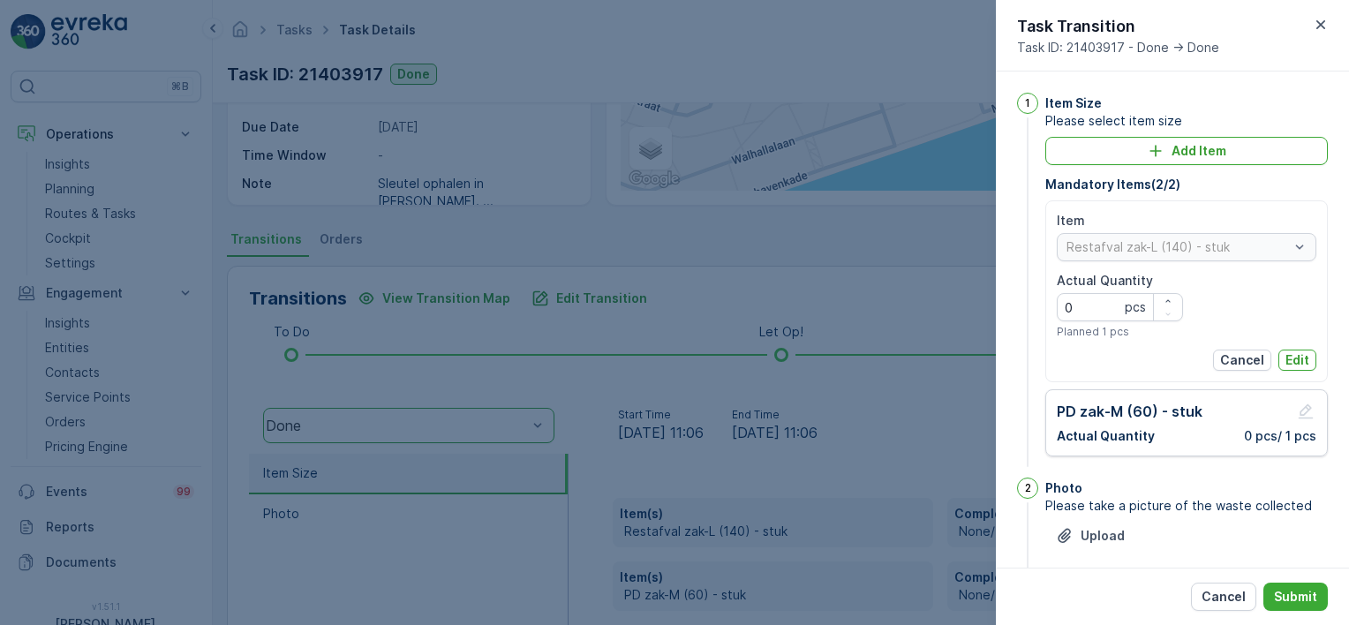
drag, startPoint x: 1066, startPoint y: 291, endPoint x: 1048, endPoint y: 297, distance: 18.7
click at [1043, 295] on div "1 Item Size Please select item size Add Item Mandatory Items ( 2 / 2 ) Item Res…" at bounding box center [1172, 282] width 311 height 378
drag, startPoint x: 1070, startPoint y: 311, endPoint x: 984, endPoint y: 307, distance: 86.6
click at [1024, 313] on div "1 Item Size Please select item size Add Item Mandatory Items ( 2 / 2 ) Item Res…" at bounding box center [1172, 282] width 311 height 378
type Quantity "1"
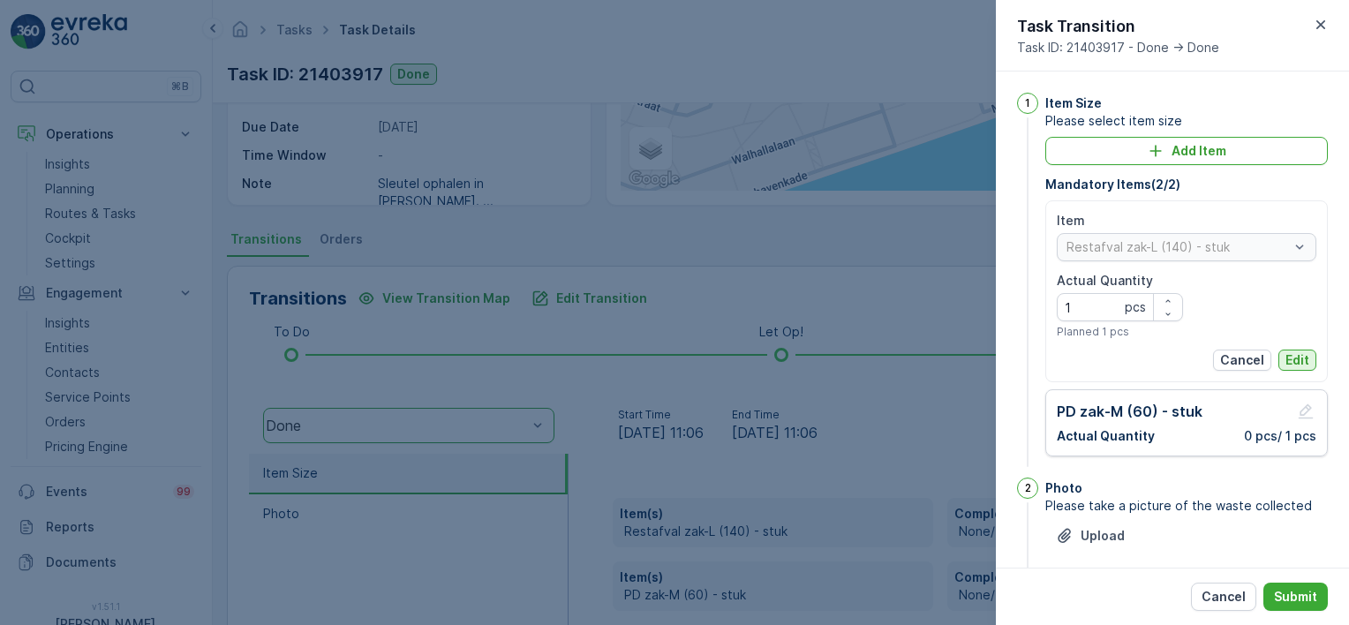
click at [1295, 355] on p "Edit" at bounding box center [1298, 360] width 24 height 18
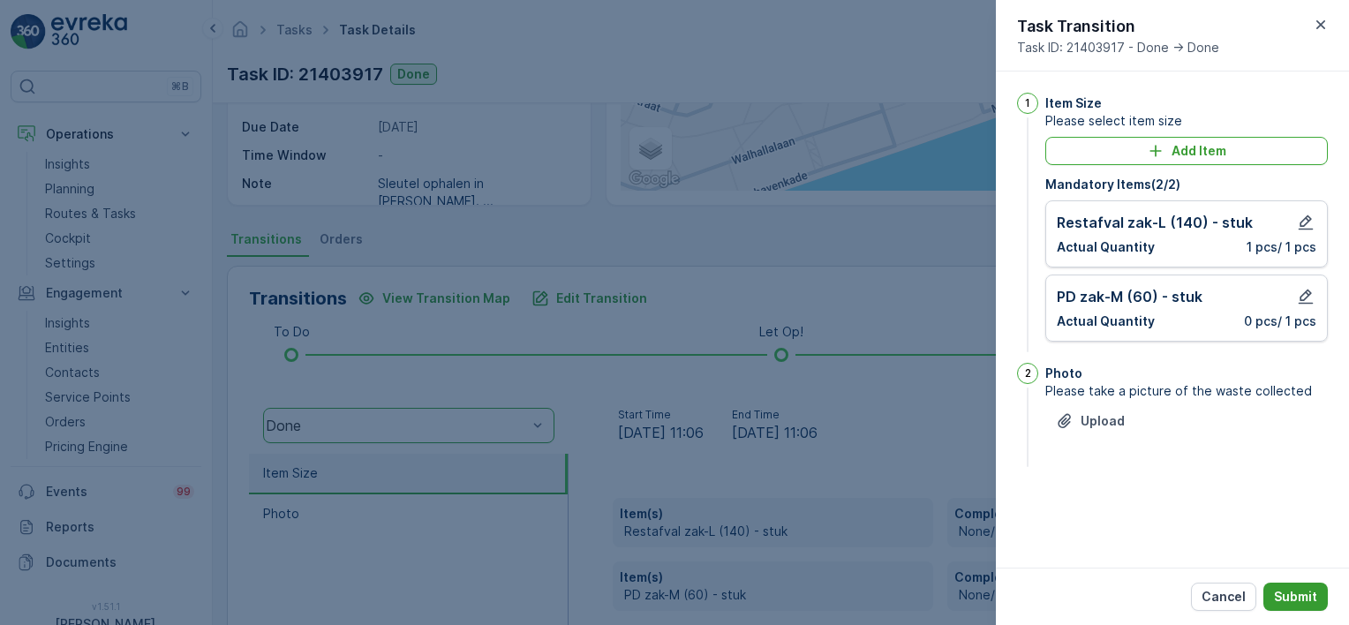
click at [1291, 593] on p "Submit" at bounding box center [1295, 597] width 43 height 18
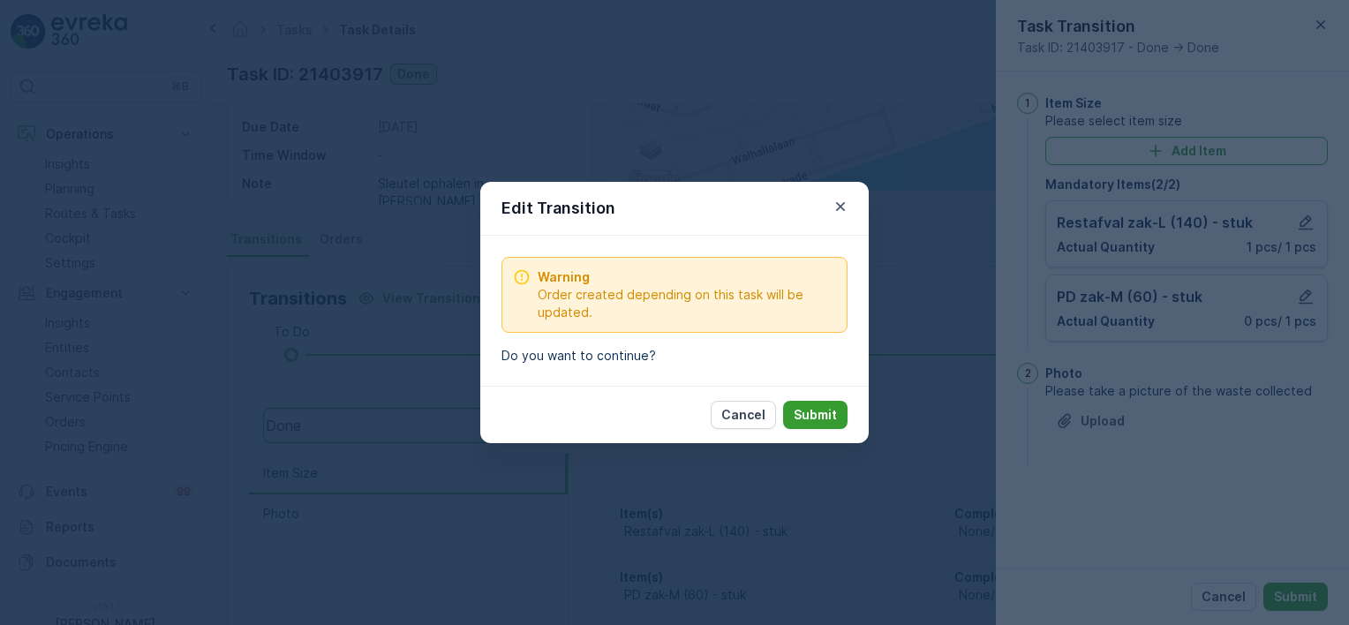
click at [800, 409] on p "Submit" at bounding box center [815, 415] width 43 height 18
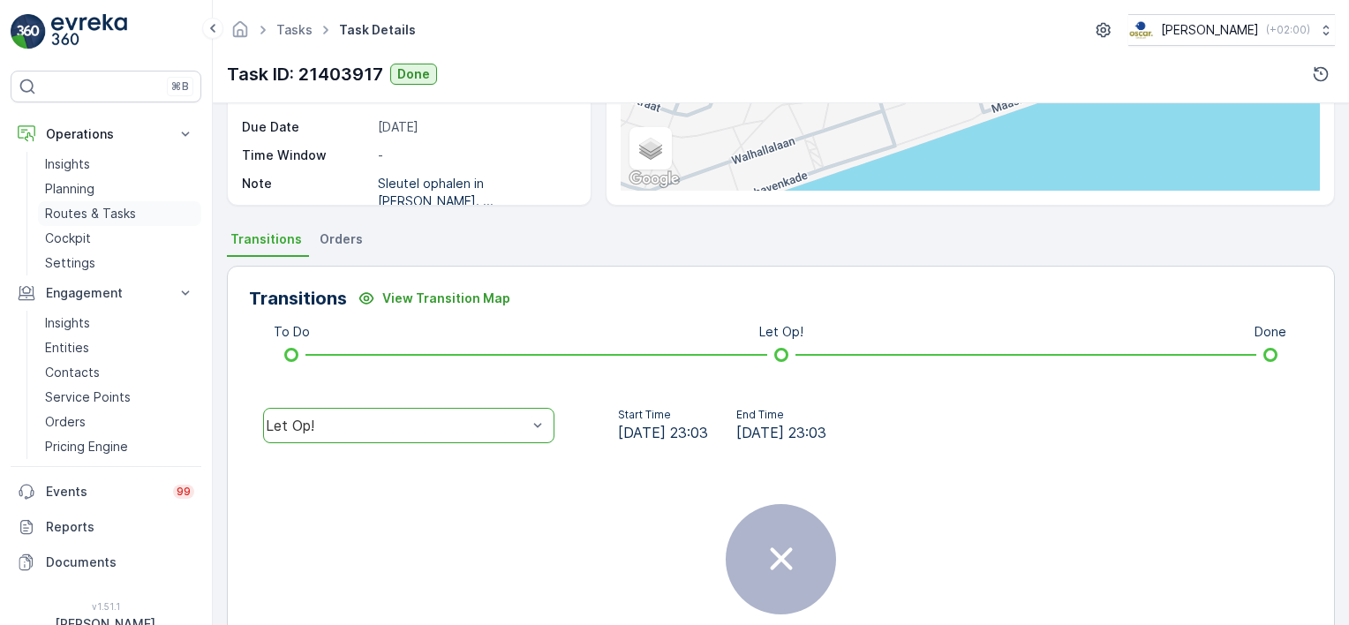
drag, startPoint x: 105, startPoint y: 215, endPoint x: 161, endPoint y: 215, distance: 55.6
click at [105, 215] on p "Routes & Tasks" at bounding box center [90, 214] width 91 height 18
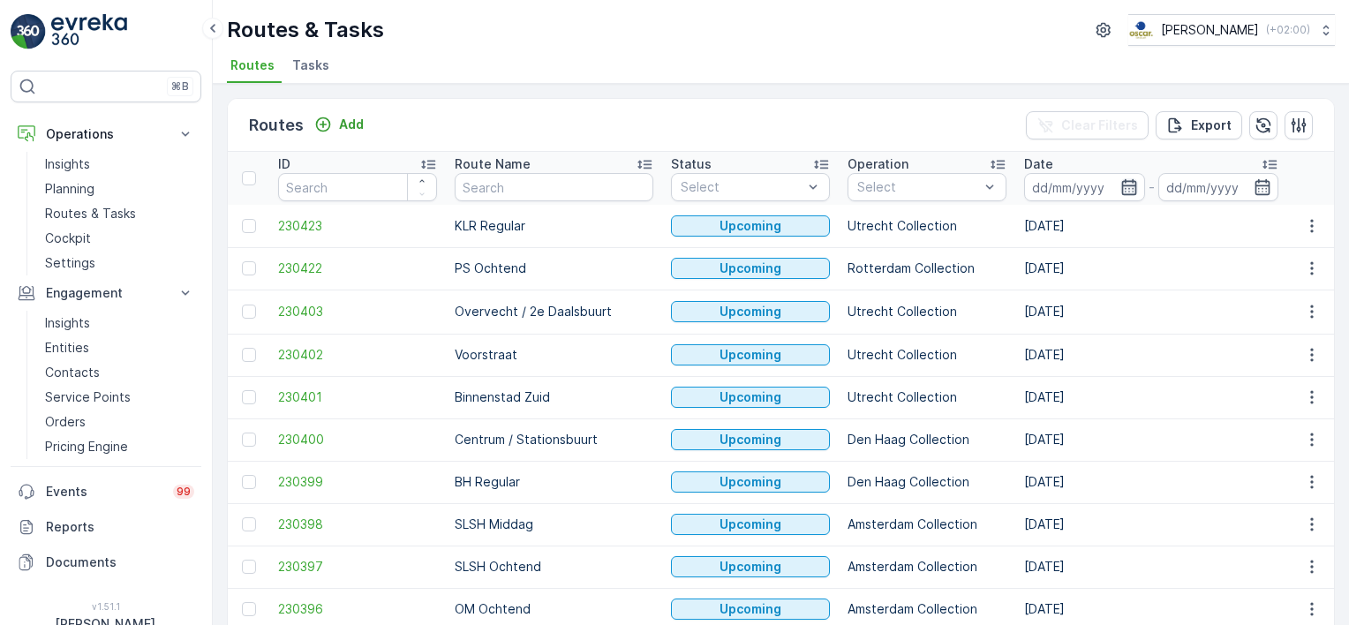
click at [1121, 183] on icon "button" at bounding box center [1130, 187] width 18 height 18
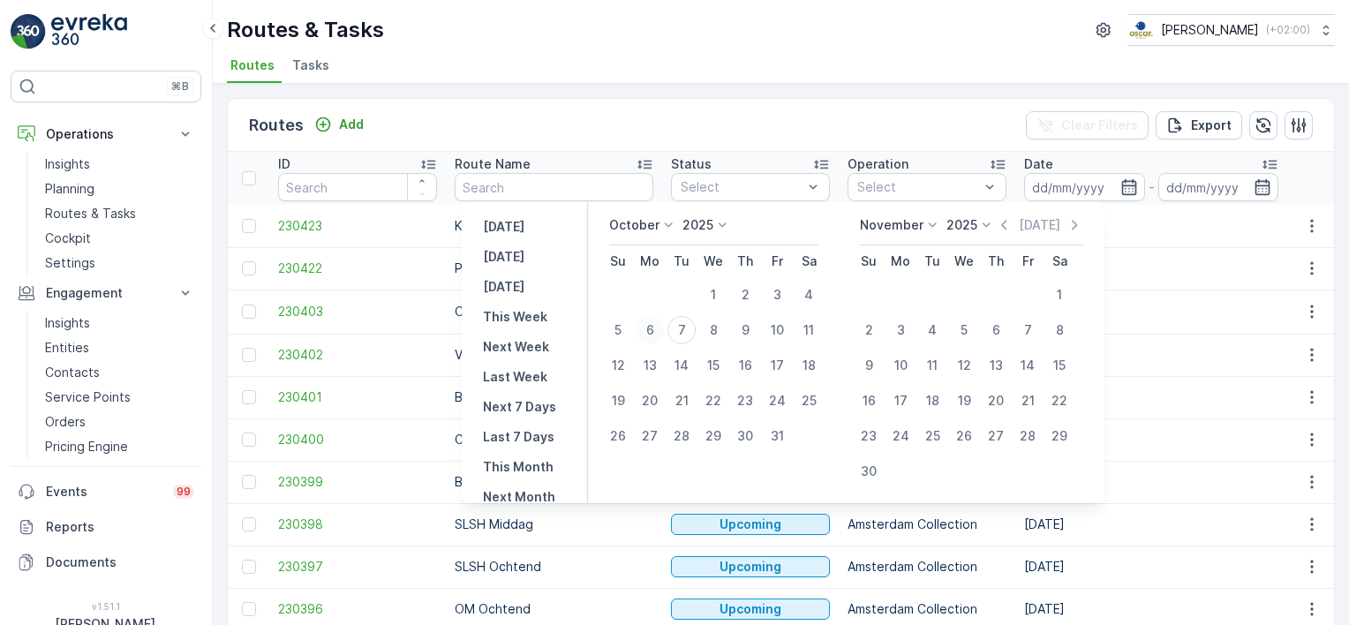
click at [661, 330] on div "6" at bounding box center [650, 330] width 28 height 28
type input "[DATE]"
click at [703, 90] on div "Routes Add Clear Filters Export ID Route Name Status Select Operation Select Da…" at bounding box center [781, 354] width 1137 height 541
type input "[DATE]"
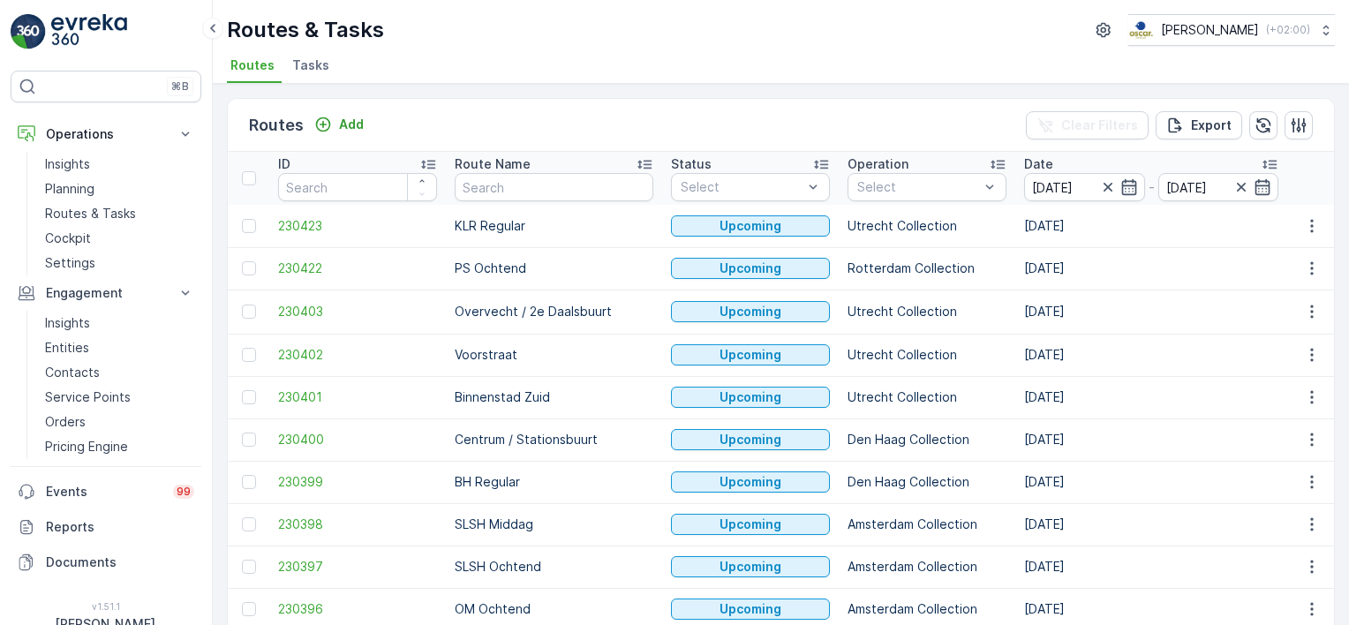
click at [696, 110] on div "Routes Add Clear Filters Export" at bounding box center [781, 125] width 1107 height 53
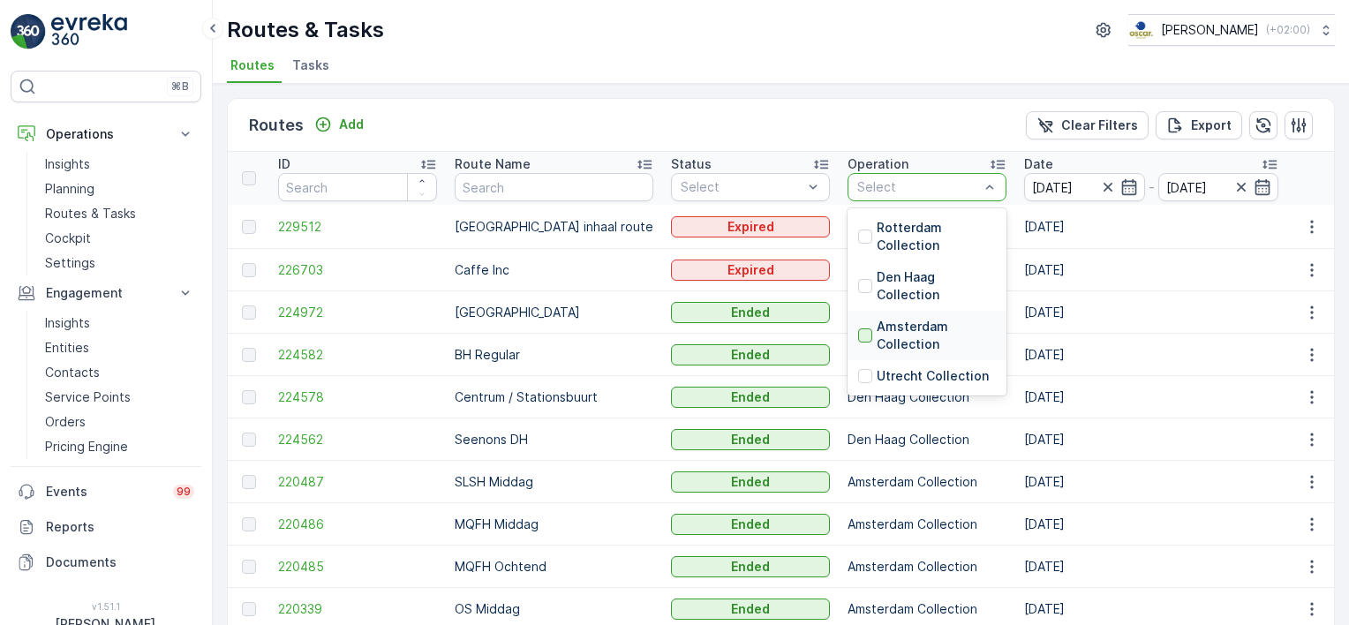
click at [858, 336] on div at bounding box center [865, 336] width 14 height 14
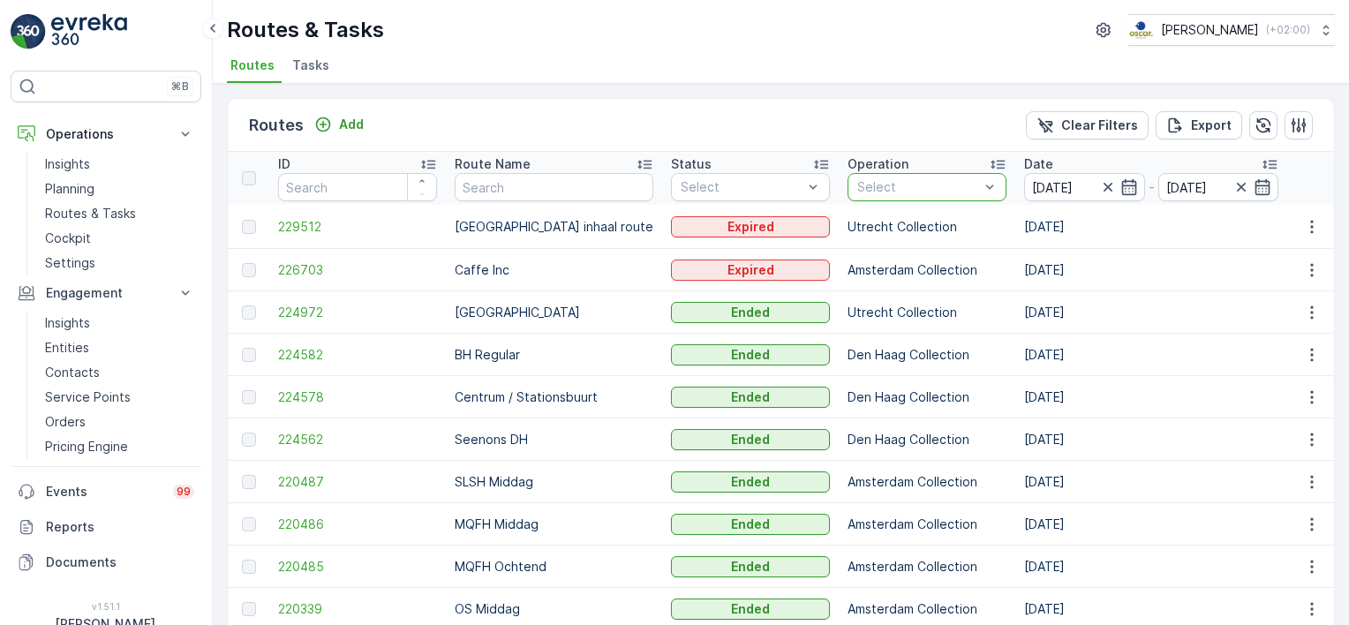
click at [742, 138] on div "Routes Add Clear Filters Export" at bounding box center [781, 125] width 1107 height 53
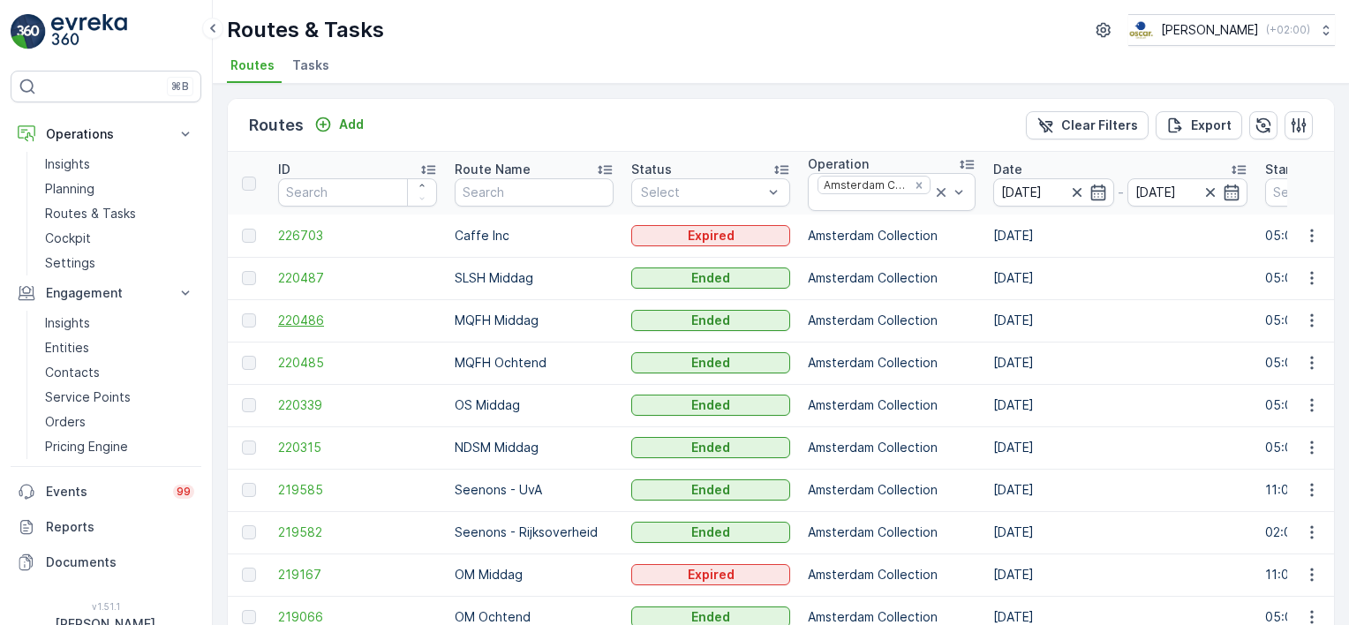
click at [293, 321] on span "220486" at bounding box center [357, 321] width 159 height 18
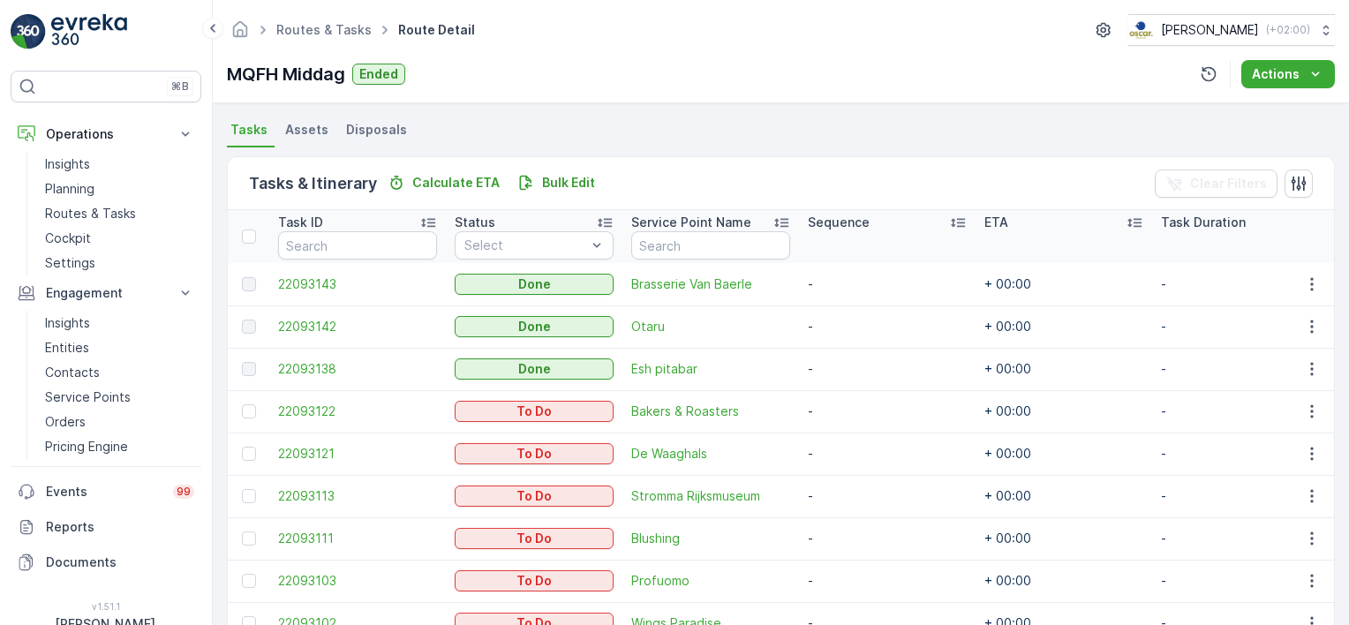
scroll to position [233, 0]
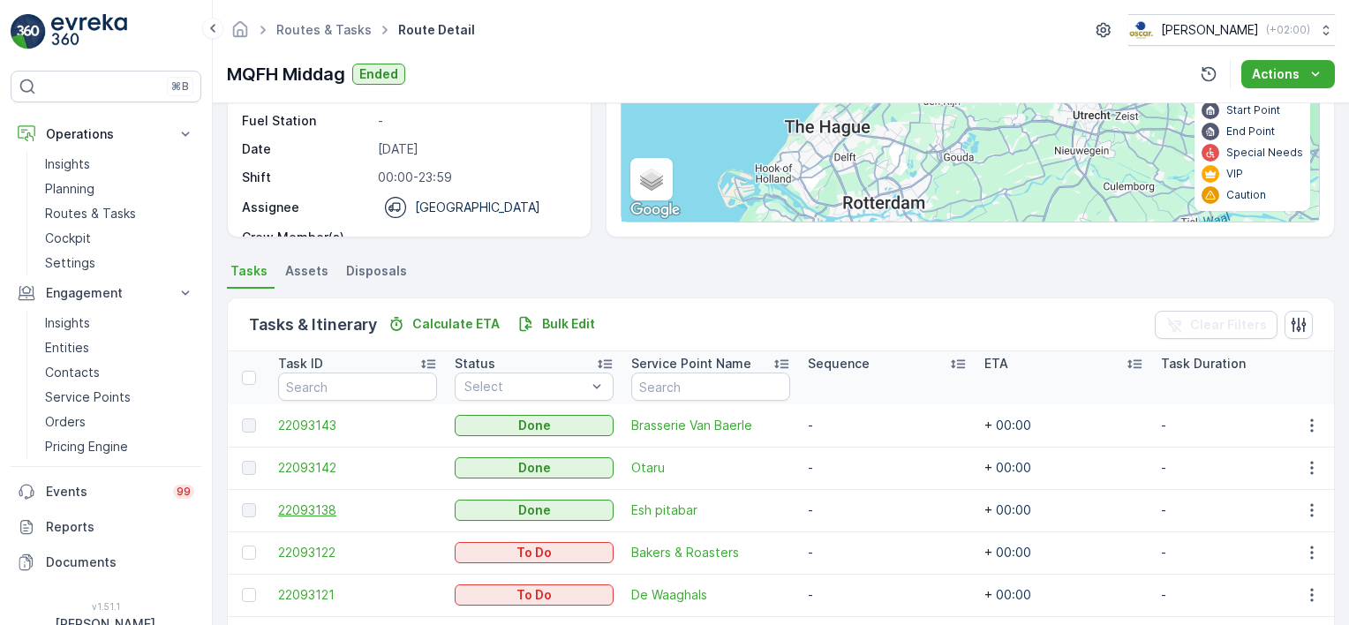
click at [301, 502] on span "22093138" at bounding box center [357, 511] width 159 height 18
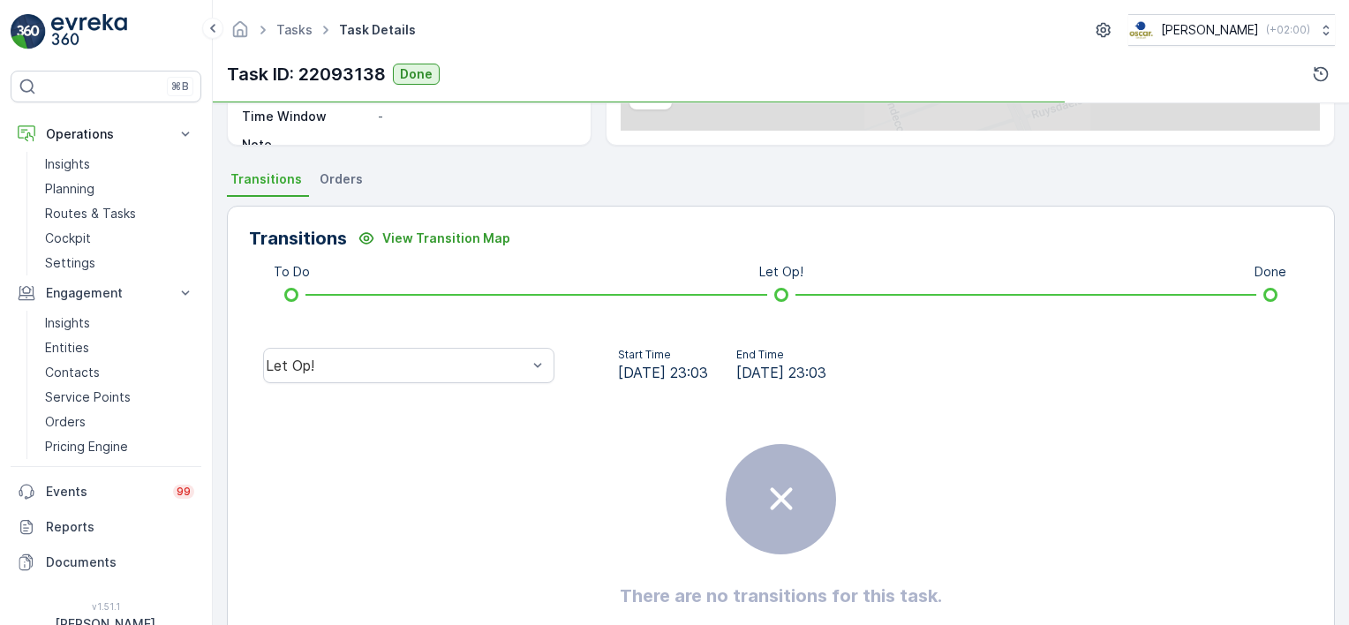
scroll to position [398, 0]
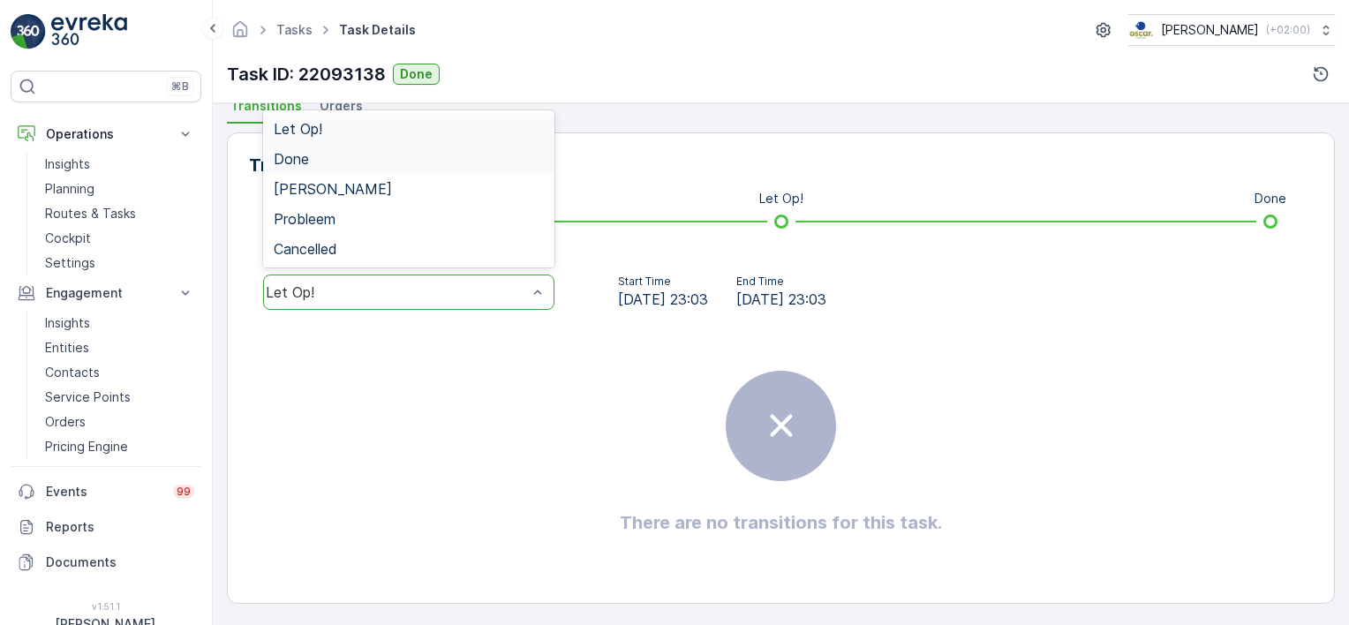
click at [308, 152] on div "Done" at bounding box center [409, 159] width 270 height 16
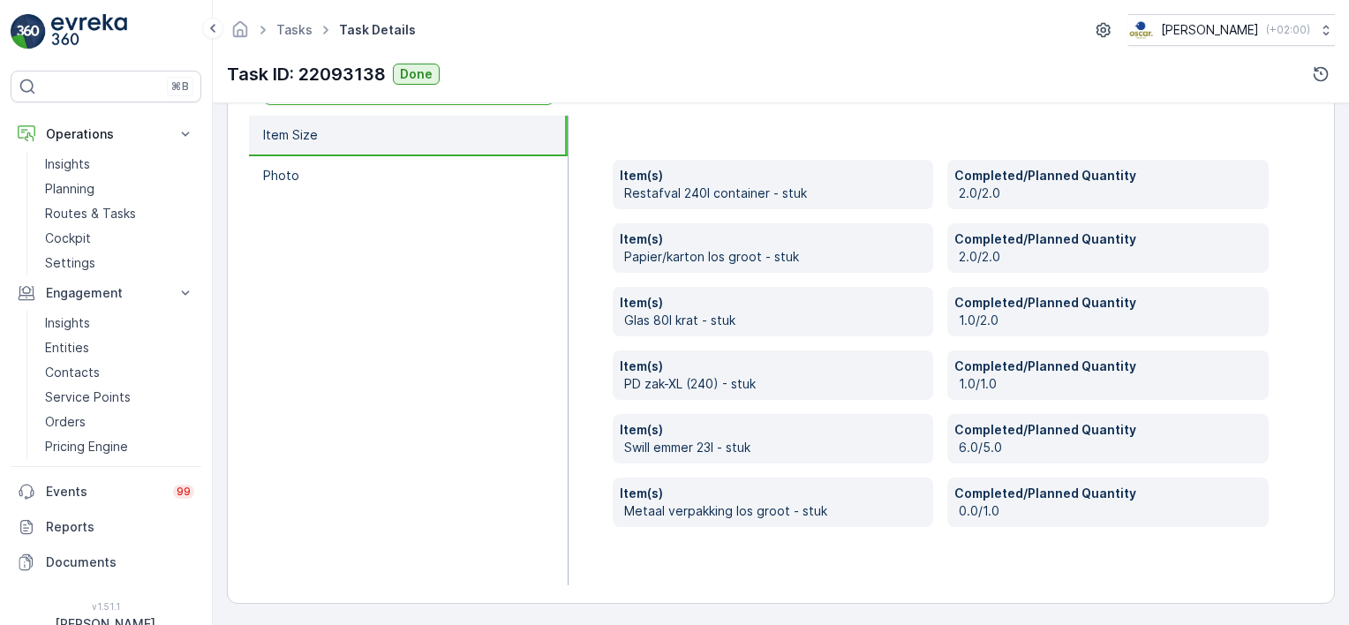
scroll to position [515, 0]
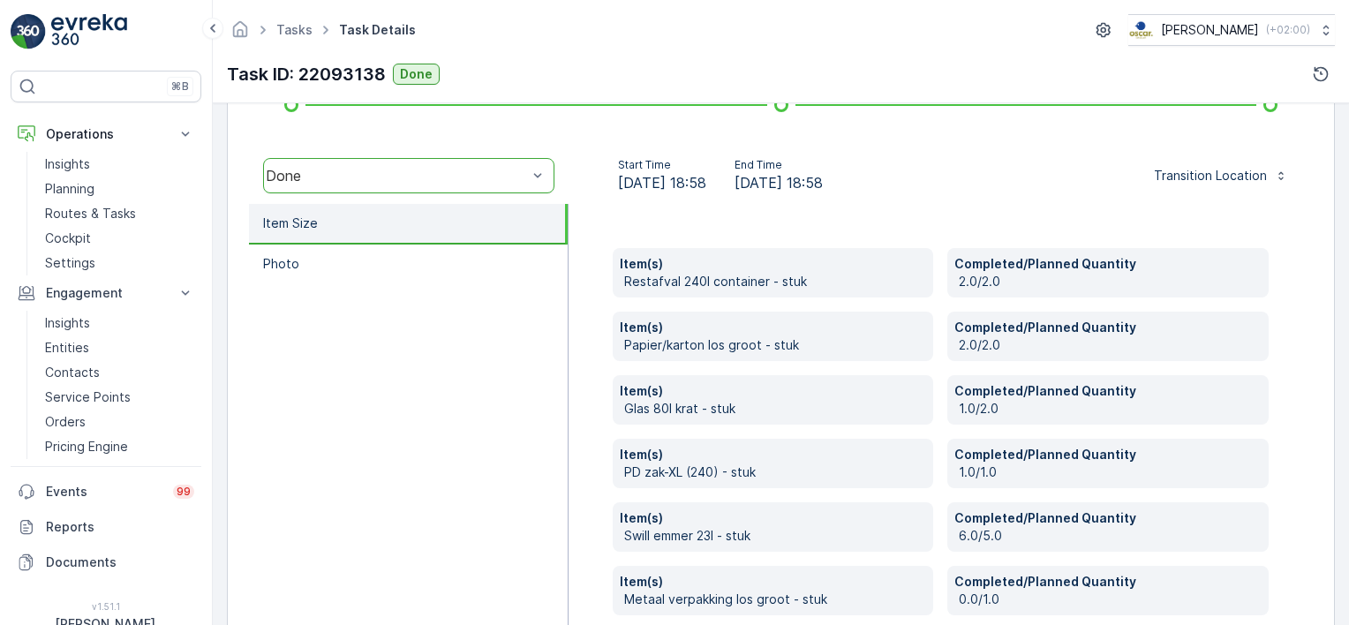
click at [386, 427] on ul "Item Size Photo" at bounding box center [409, 439] width 320 height 470
click at [481, 517] on ul "Item Size Photo" at bounding box center [409, 439] width 320 height 470
drag, startPoint x: 385, startPoint y: 362, endPoint x: 326, endPoint y: 368, distance: 59.5
click at [385, 362] on ul "Item Size Photo" at bounding box center [409, 439] width 320 height 470
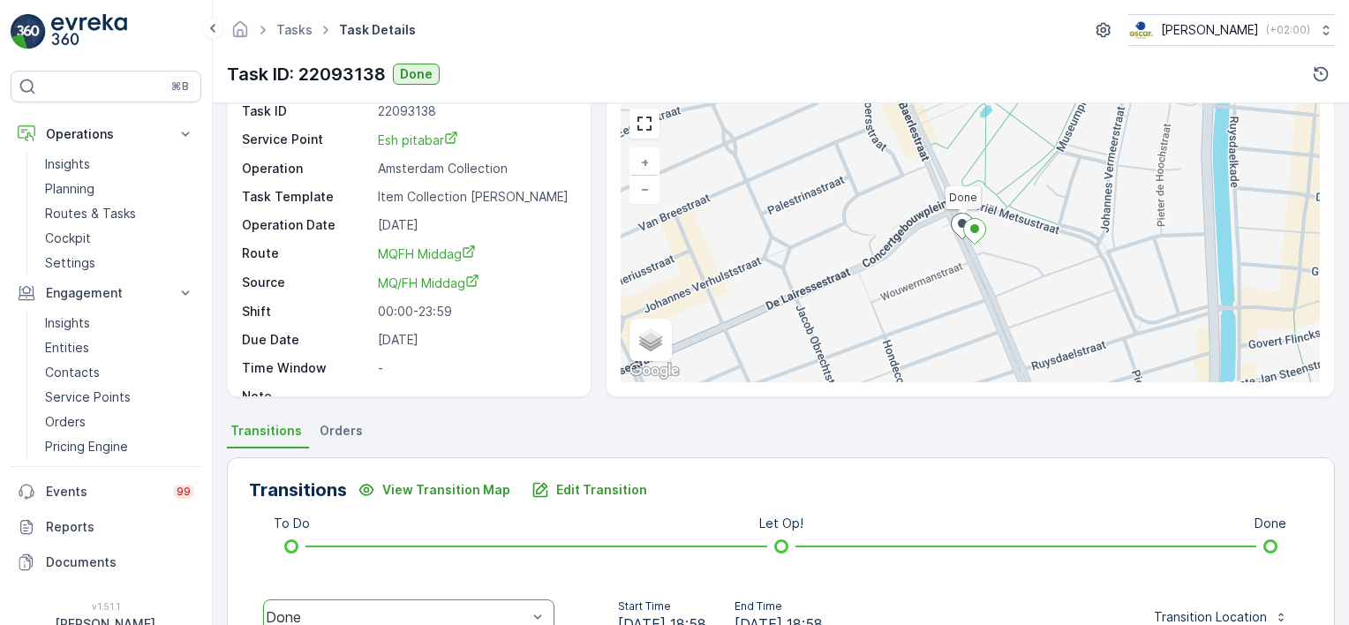
click at [526, 67] on div "Task ID: 22093138 Done" at bounding box center [781, 74] width 1108 height 28
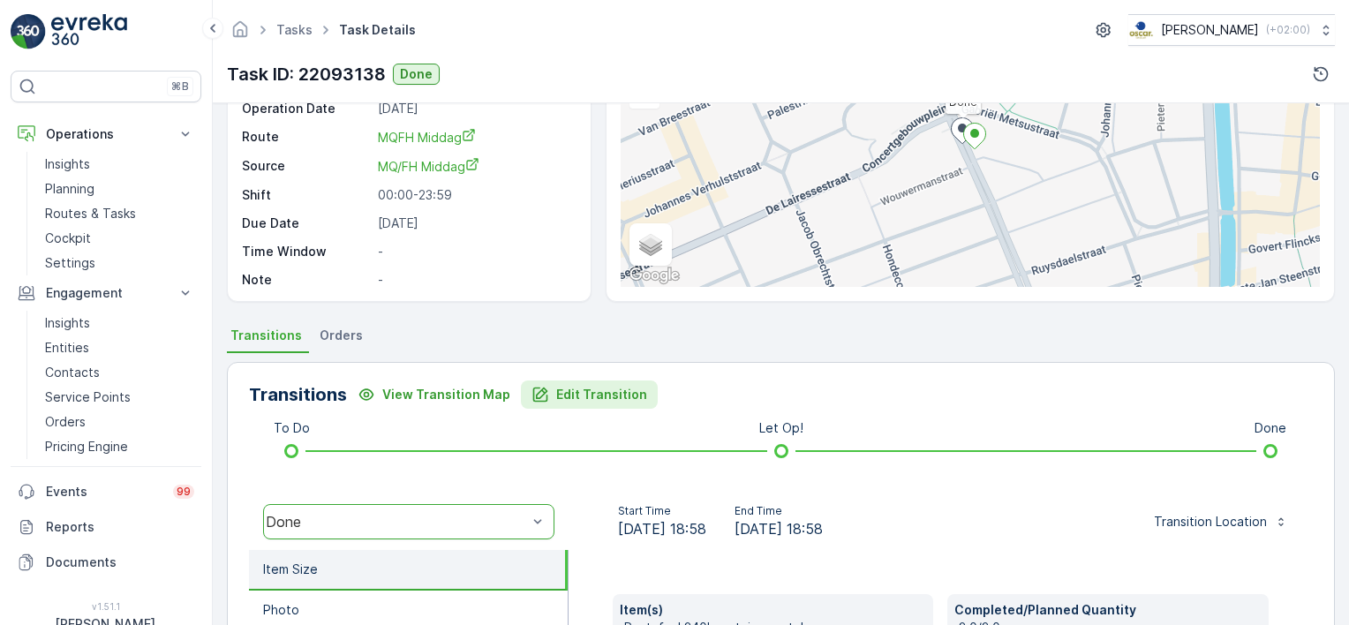
scroll to position [338, 0]
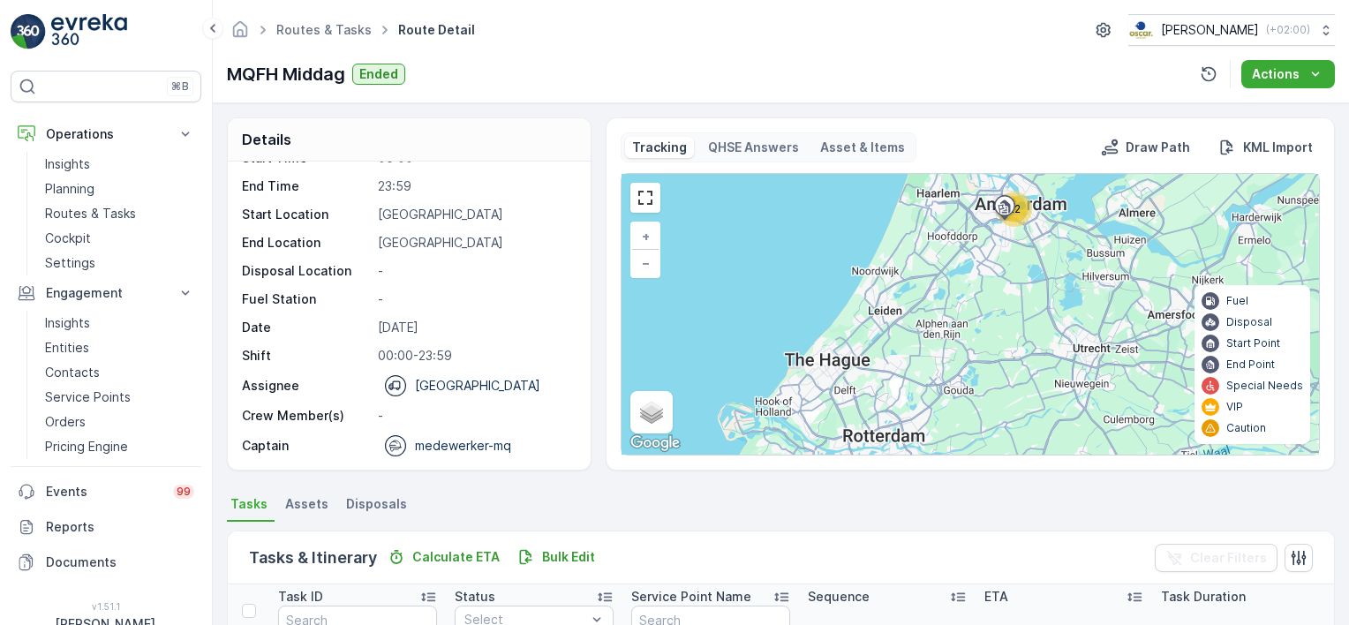
scroll to position [265, 0]
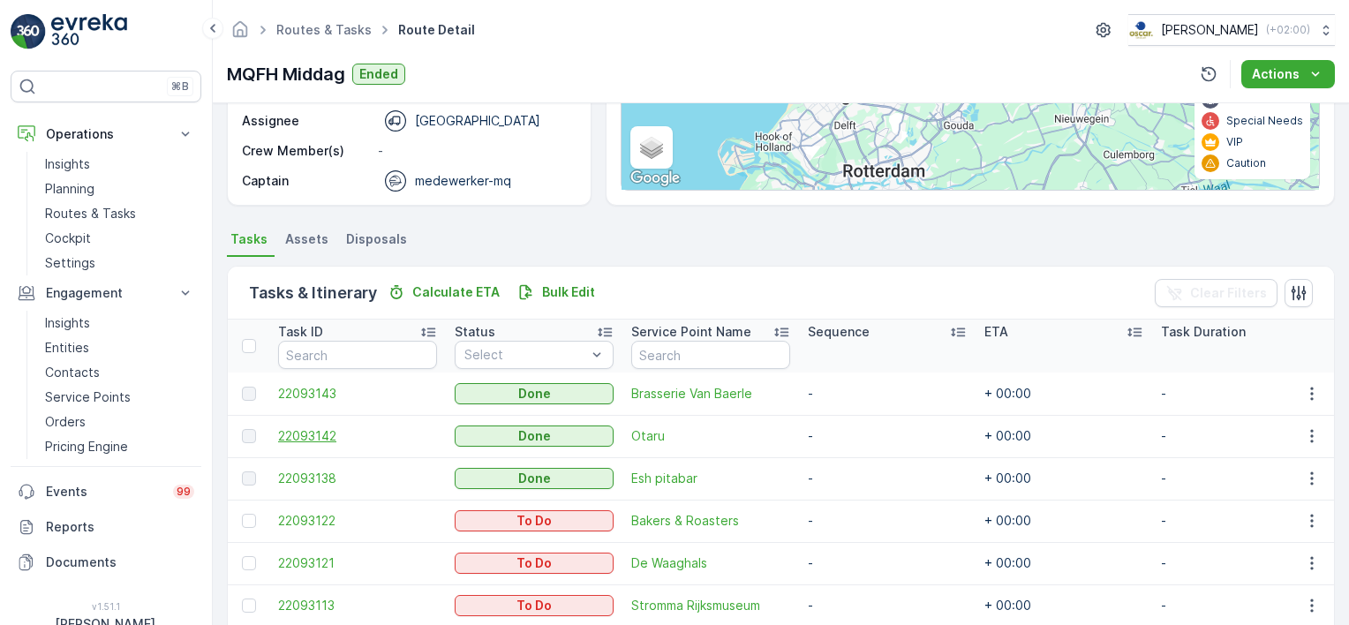
click at [313, 435] on span "22093142" at bounding box center [357, 436] width 159 height 18
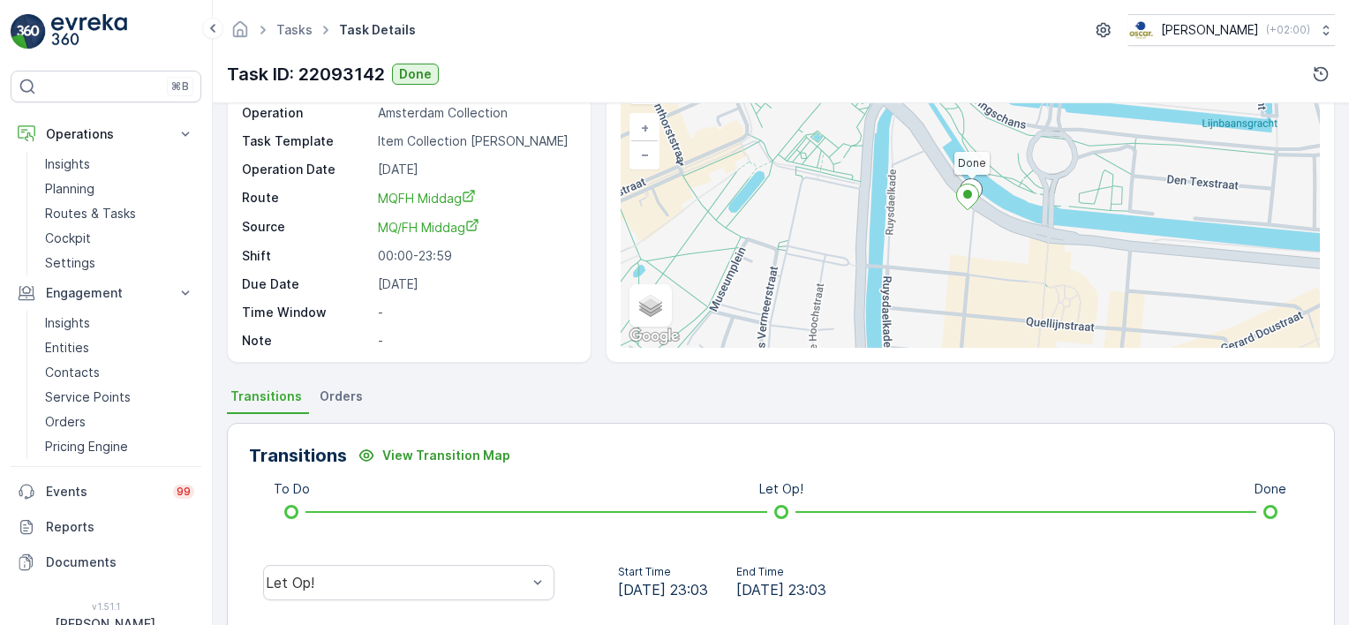
scroll to position [398, 0]
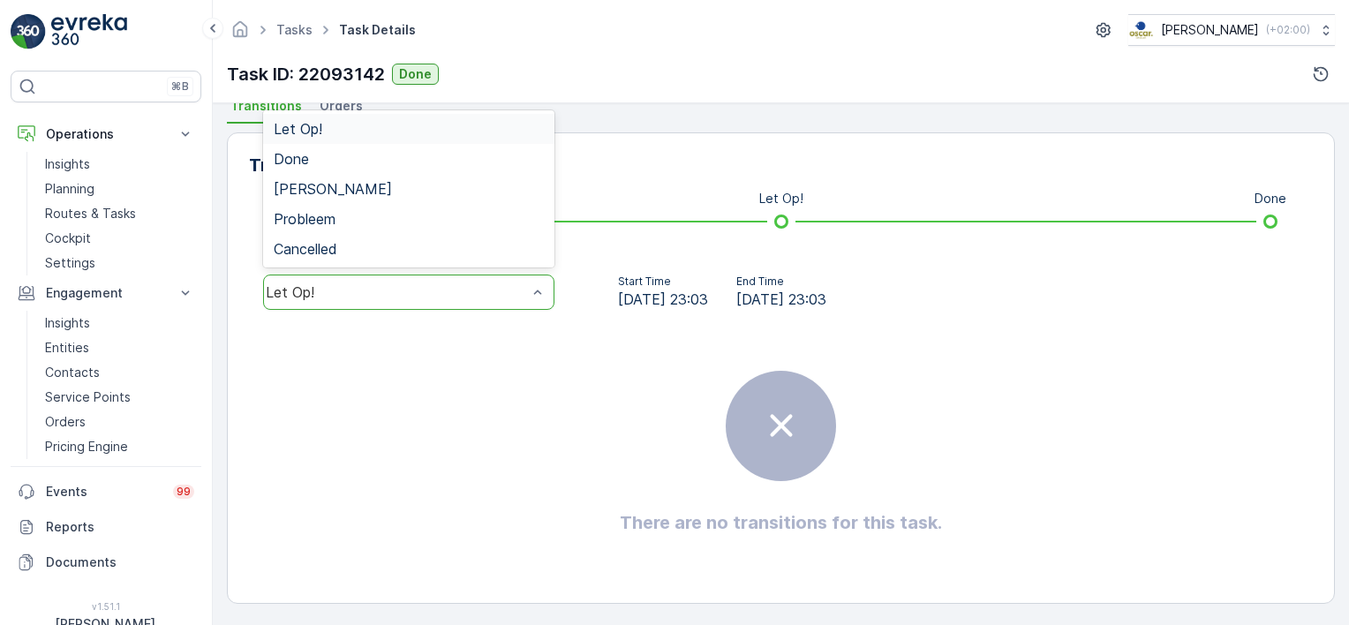
click at [427, 279] on div "Let Op!" at bounding box center [408, 292] width 291 height 35
drag, startPoint x: 322, startPoint y: 153, endPoint x: 471, endPoint y: 242, distance: 173.1
click at [321, 153] on div "Done" at bounding box center [409, 159] width 270 height 16
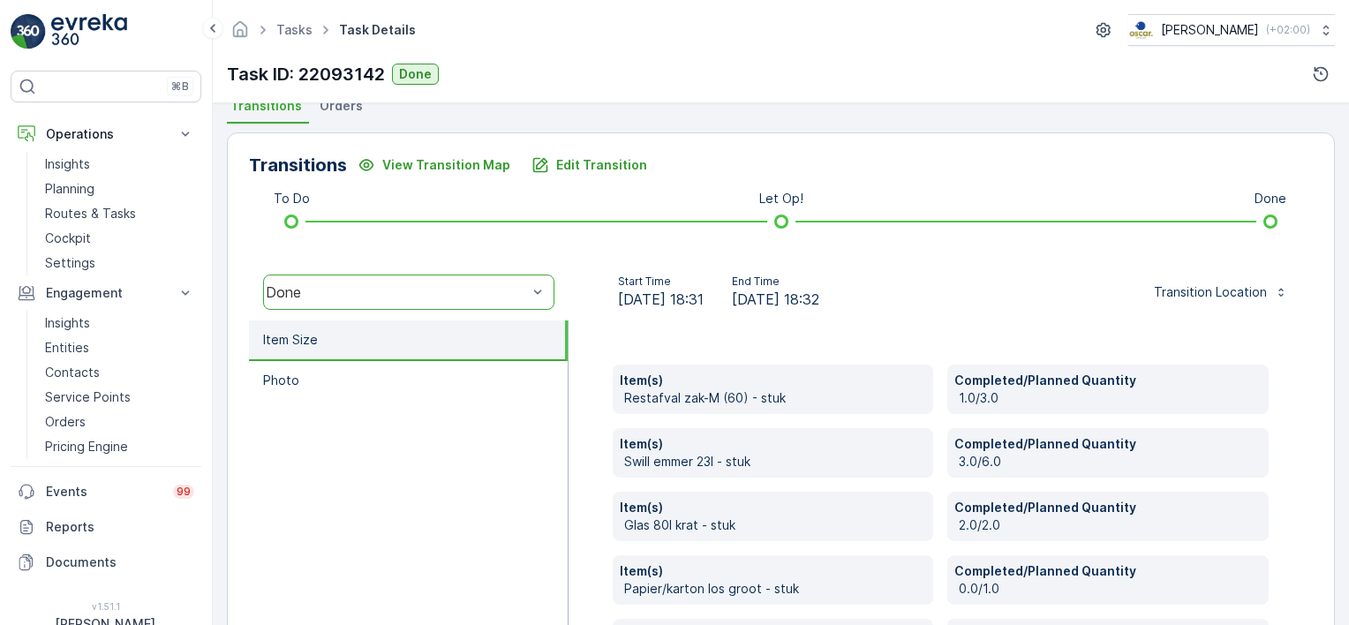
click at [591, 339] on div "Item(s) Restafval zak-M (60) - stuk Completed/Planned Quantity 1.0/3.0 Item(s) …" at bounding box center [941, 587] width 745 height 533
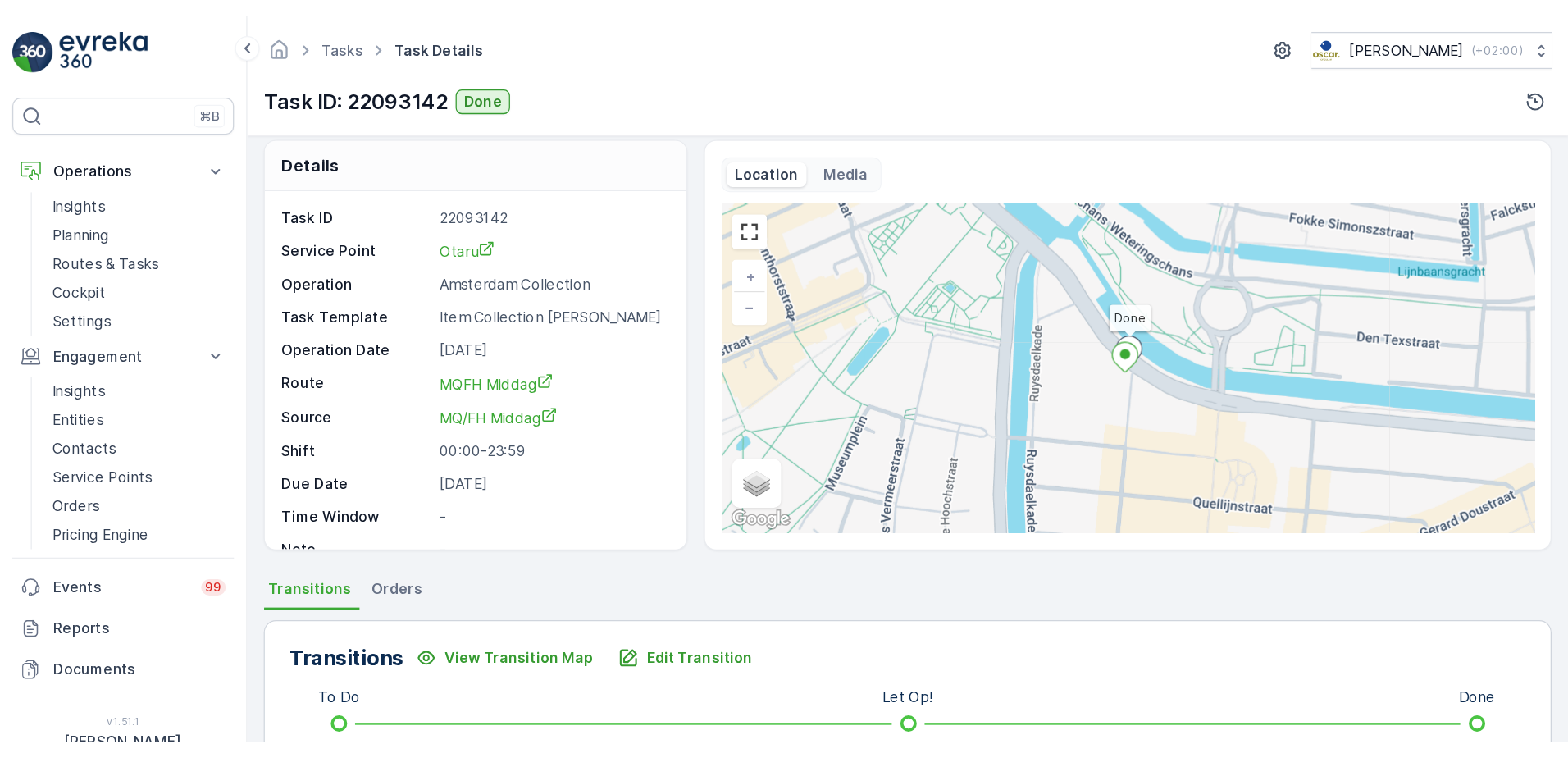
scroll to position [0, 0]
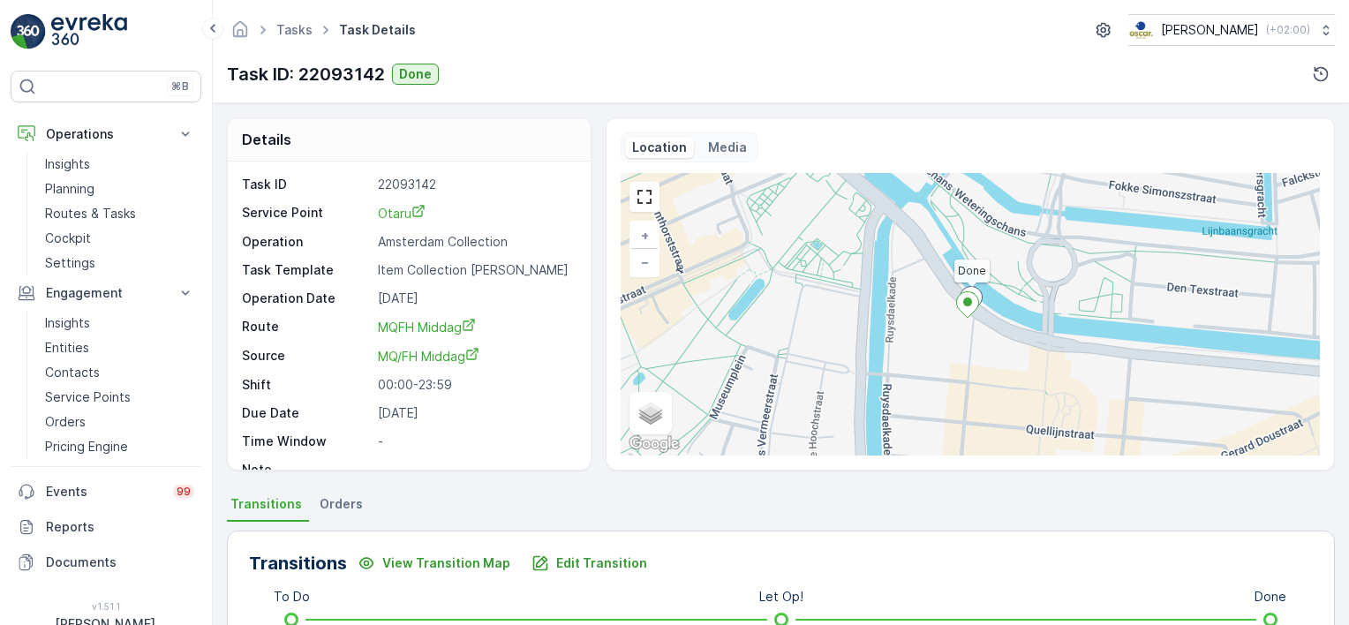
click at [688, 29] on div "Tasks Task Details [PERSON_NAME] ( +02:00 )" at bounding box center [781, 30] width 1108 height 32
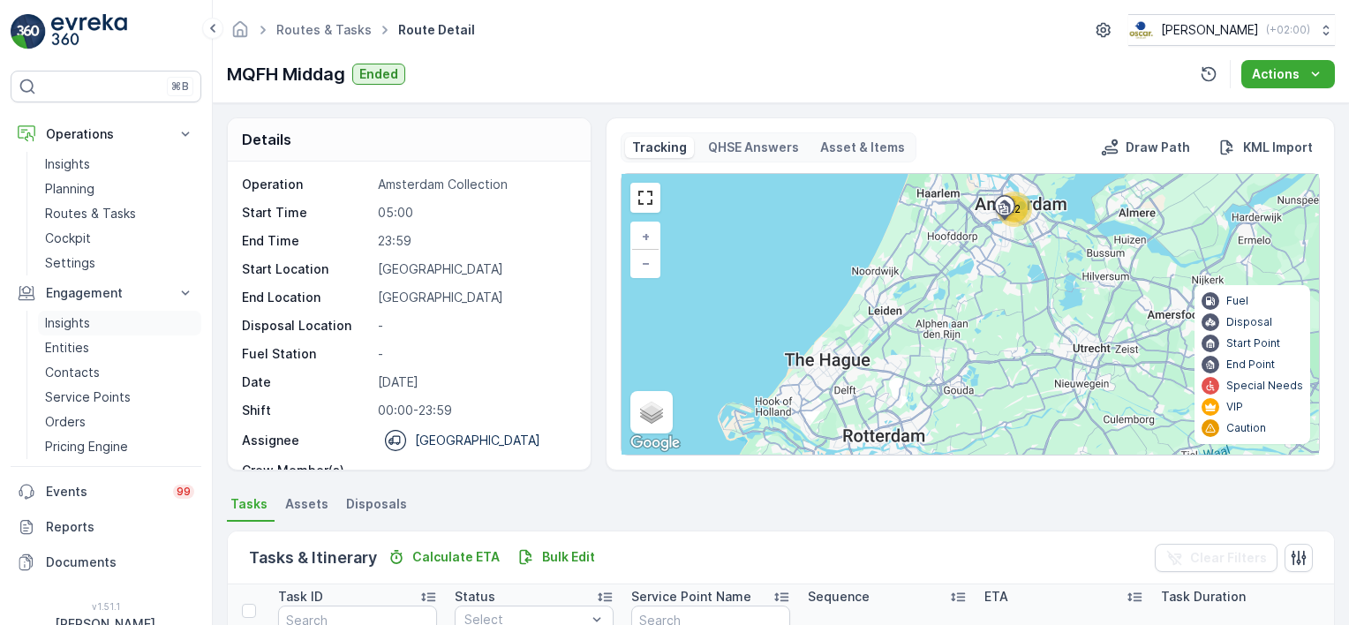
click at [67, 325] on p "Insights" at bounding box center [67, 323] width 45 height 18
